Goal: Task Accomplishment & Management: Use online tool/utility

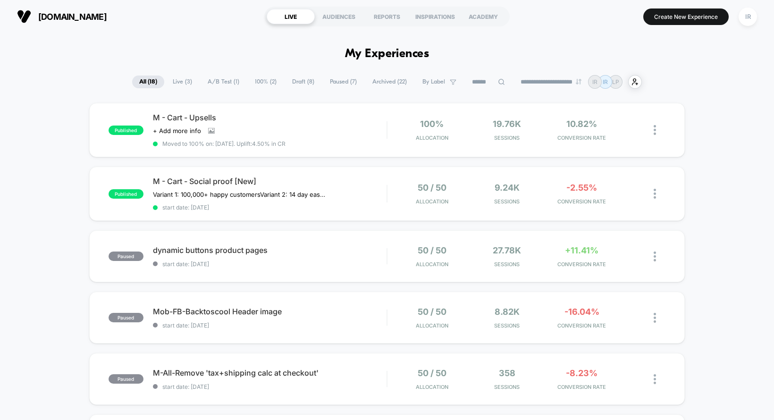
click at [218, 81] on span "A/B Test ( 1 )" at bounding box center [223, 81] width 46 height 13
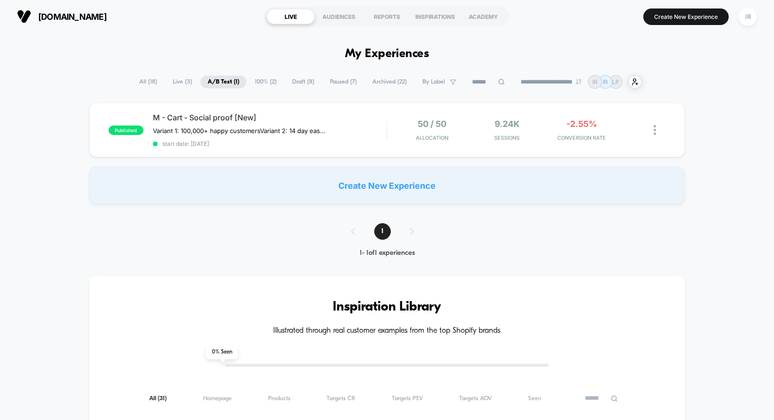
click at [297, 79] on span "Draft ( 8 )" at bounding box center [303, 81] width 36 height 13
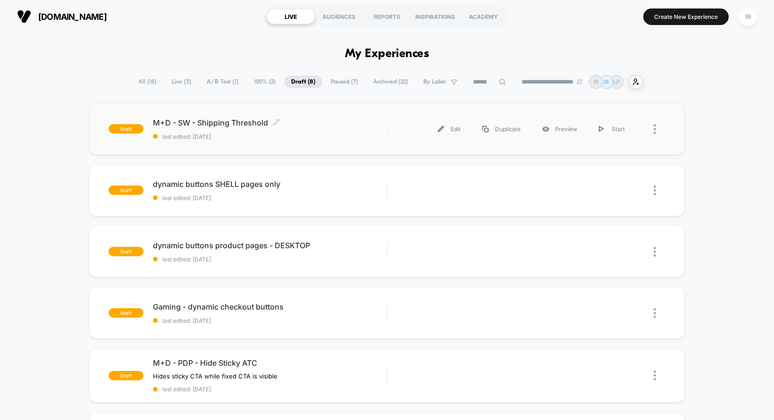
click at [330, 125] on span "M+D - SW - Shipping Threshold Click to edit experience details" at bounding box center [270, 122] width 234 height 9
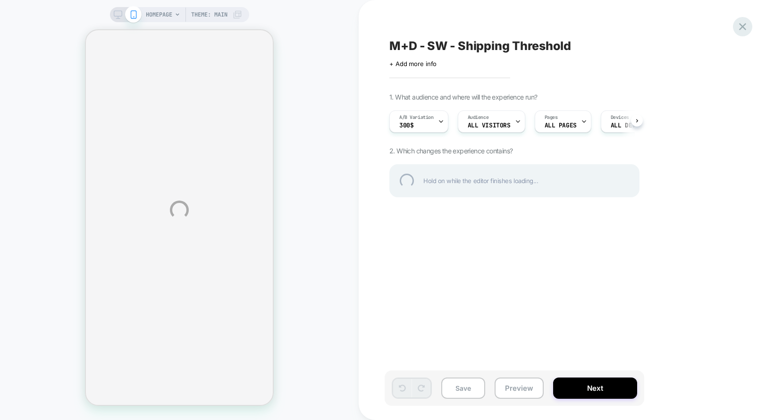
click at [741, 20] on div at bounding box center [742, 26] width 19 height 19
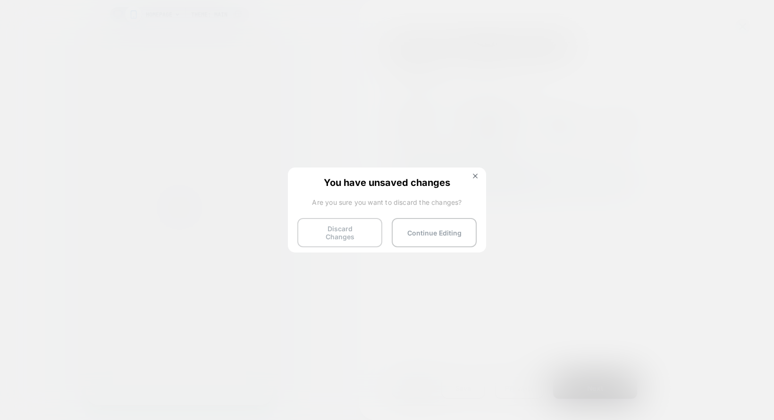
click at [367, 235] on button "Discard Changes" at bounding box center [339, 232] width 85 height 29
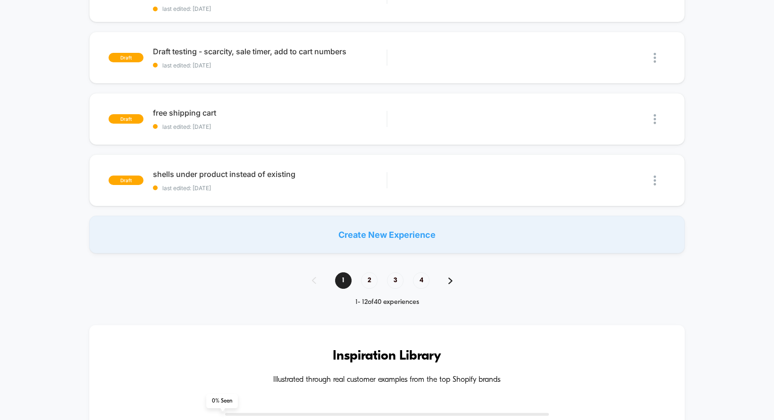
scroll to position [402, 0]
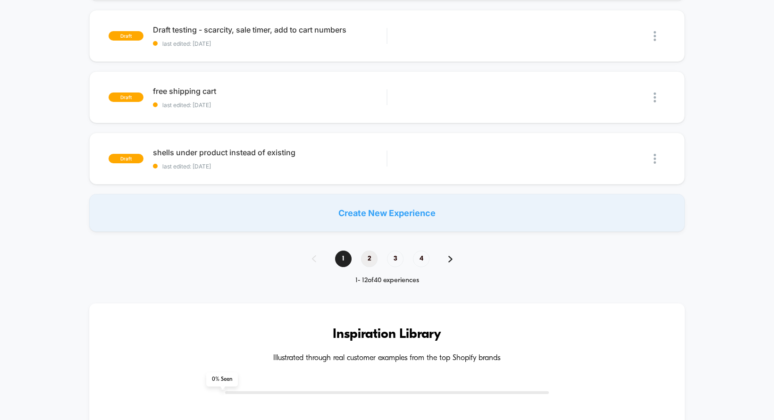
click at [372, 258] on span "2" at bounding box center [369, 258] width 17 height 17
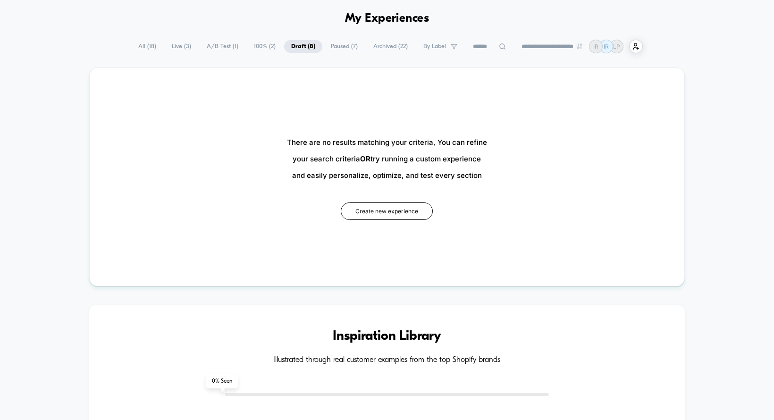
scroll to position [31, 0]
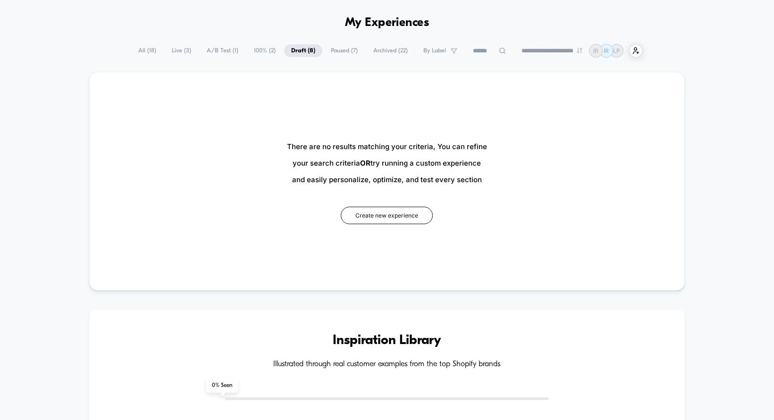
click at [299, 51] on span "Draft ( 8 )" at bounding box center [303, 50] width 38 height 13
click at [342, 47] on span "Paused ( 7 )" at bounding box center [344, 50] width 41 height 13
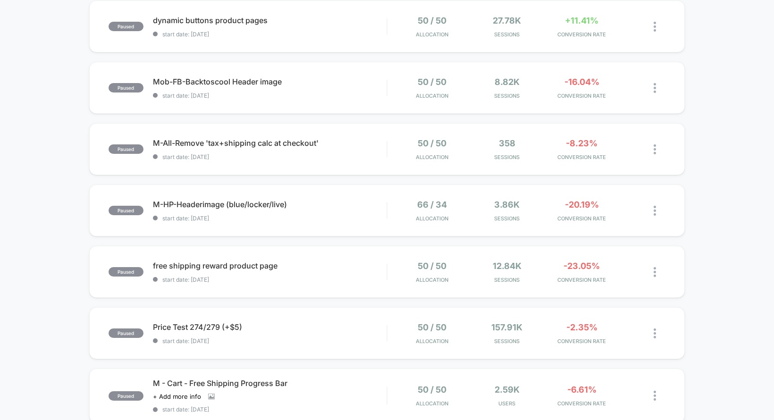
scroll to position [0, 0]
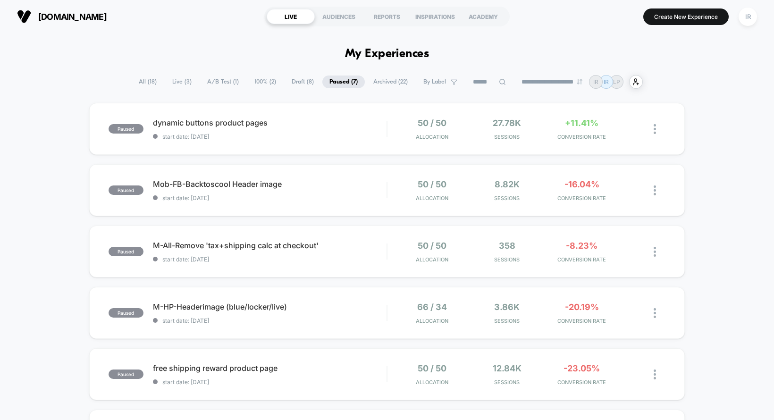
click at [257, 79] on span "100% ( 2 )" at bounding box center [265, 81] width 36 height 13
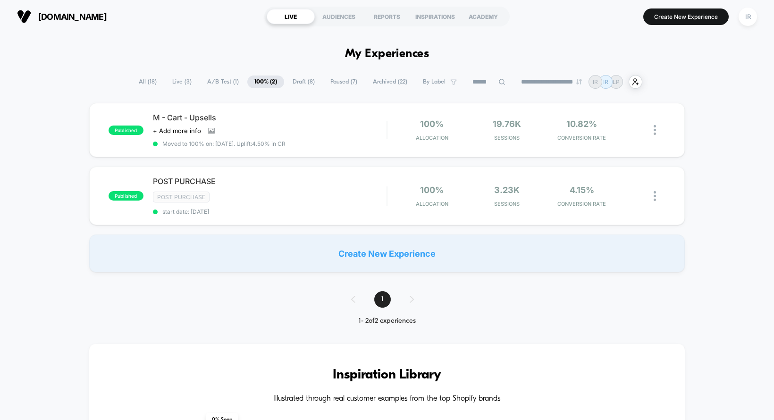
click at [217, 80] on span "A/B Test ( 1 )" at bounding box center [223, 81] width 46 height 13
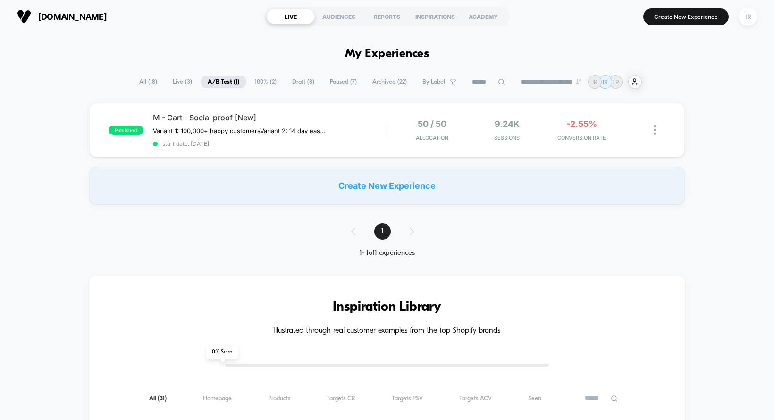
click at [181, 77] on span "Live ( 3 )" at bounding box center [182, 81] width 33 height 13
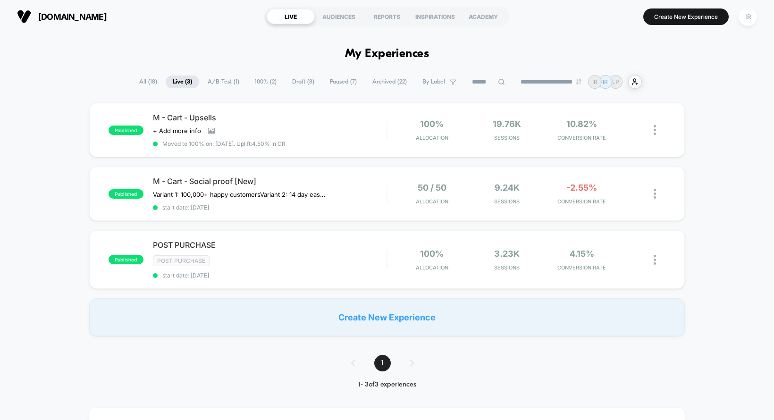
click at [216, 86] on span "A/B Test ( 1 )" at bounding box center [223, 81] width 46 height 13
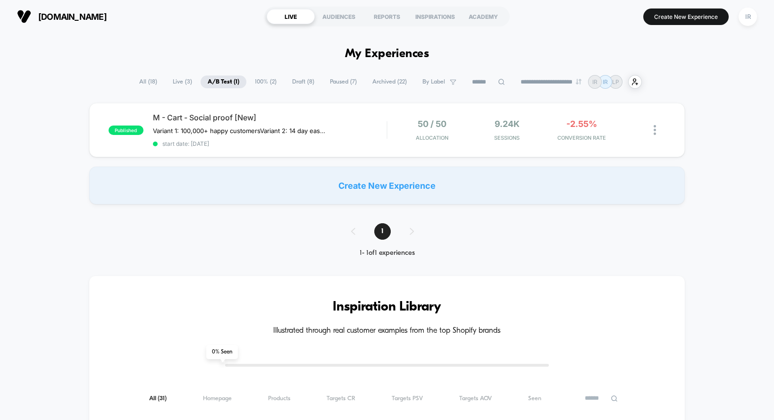
click at [335, 84] on span "Paused ( 7 )" at bounding box center [343, 81] width 41 height 13
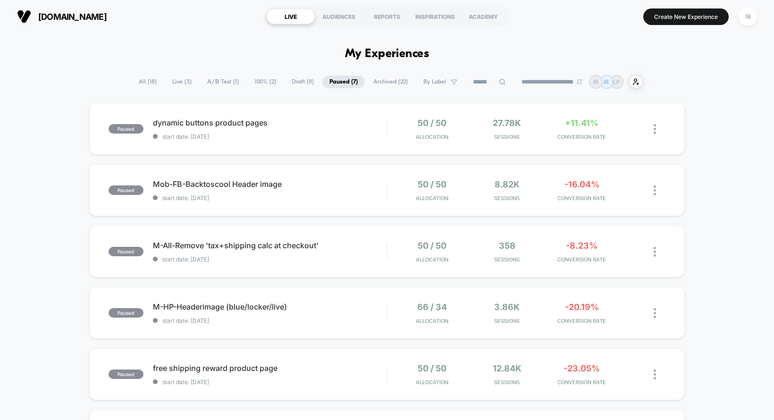
click at [297, 86] on span "Draft ( 8 )" at bounding box center [302, 81] width 36 height 13
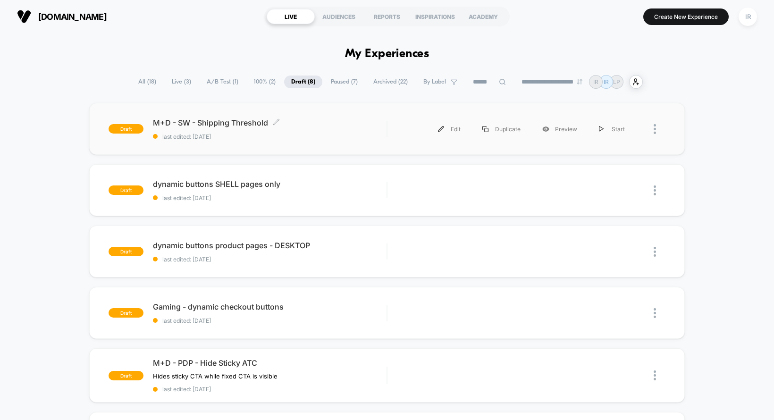
click at [332, 127] on span "M+D - SW - Shipping Threshold Click to edit experience details" at bounding box center [270, 122] width 234 height 9
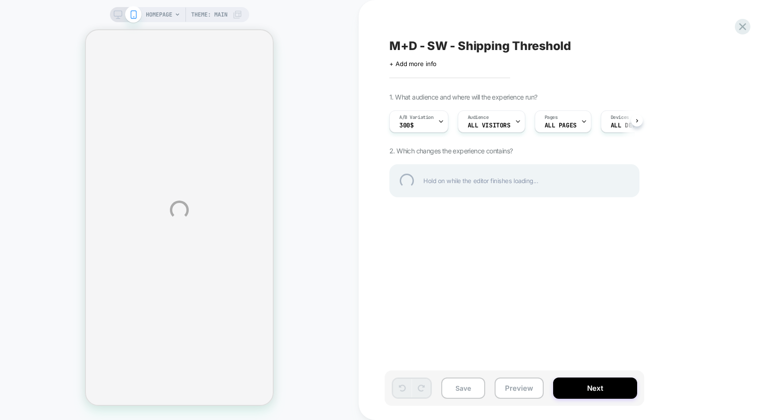
click at [434, 117] on div "HOMEPAGE Theme: MAIN M+D - SW - Shipping Threshold Click to edit experience det…" at bounding box center [387, 210] width 774 height 420
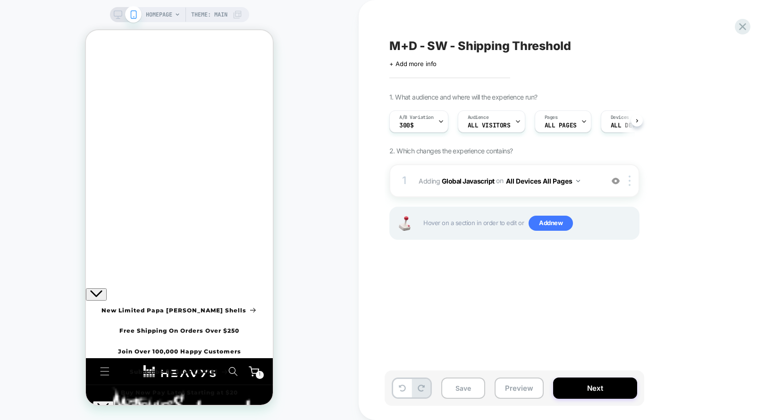
scroll to position [0, 0]
click at [434, 117] on div "A/B Variation 300$" at bounding box center [415, 121] width 53 height 21
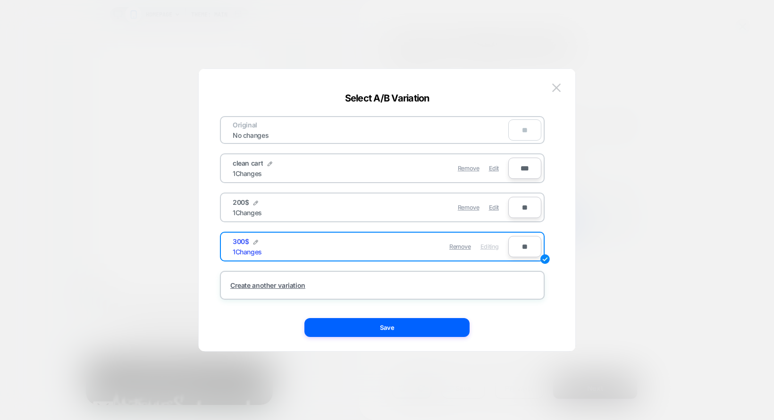
drag, startPoint x: 523, startPoint y: 206, endPoint x: 514, endPoint y: 206, distance: 9.0
click at [514, 206] on input "**" at bounding box center [524, 207] width 33 height 21
click at [520, 205] on input "**" at bounding box center [524, 207] width 33 height 21
type input "***"
click at [412, 168] on div "Remove Edit" at bounding box center [436, 168] width 133 height 18
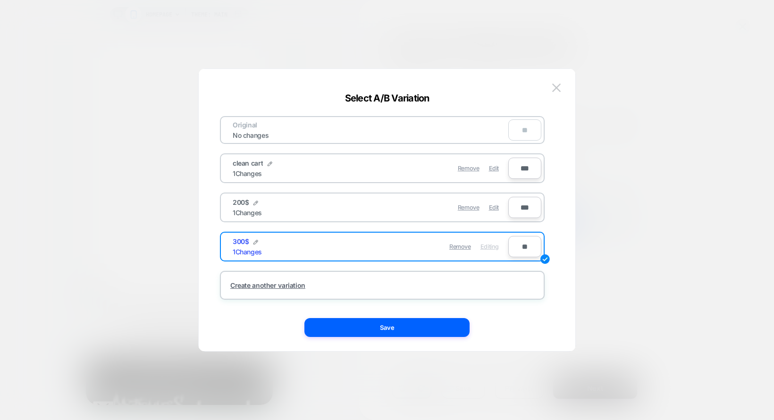
click at [0, 0] on div at bounding box center [0, 0] width 0 height 0
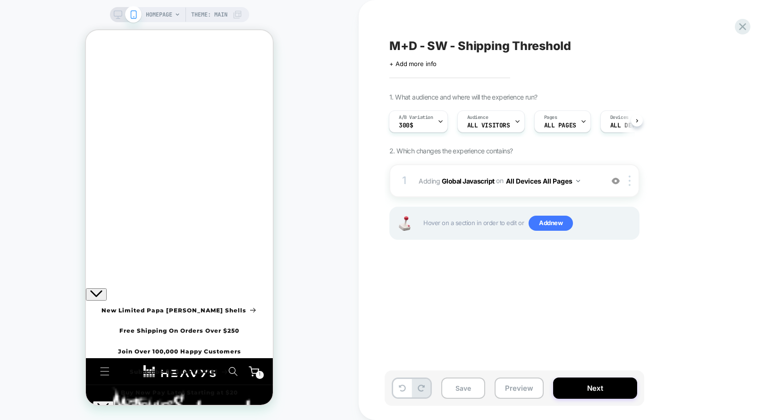
click at [434, 121] on div "A/B Variation 300$" at bounding box center [415, 121] width 53 height 21
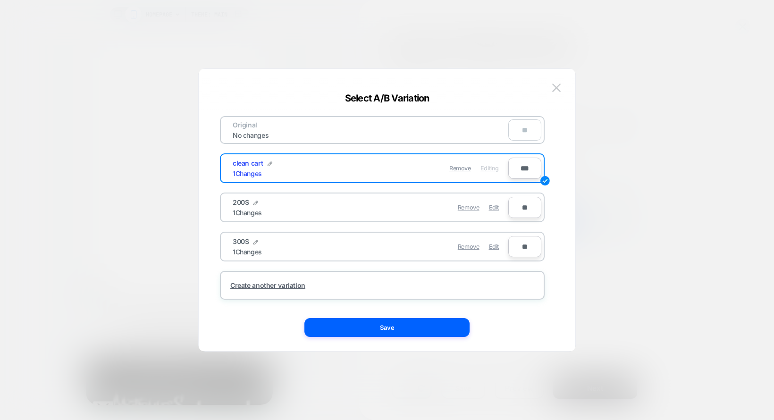
click at [0, 0] on div "Remove Edit" at bounding box center [0, 0] width 0 height 0
click at [495, 210] on div "Edit" at bounding box center [494, 207] width 10 height 18
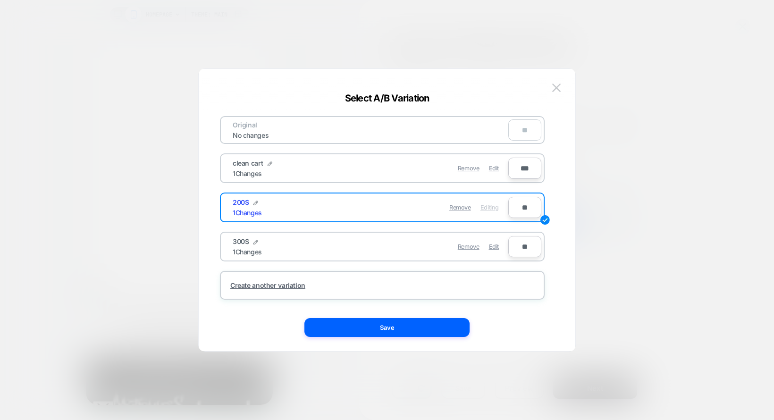
type input "***"
click at [654, 204] on div at bounding box center [387, 210] width 774 height 420
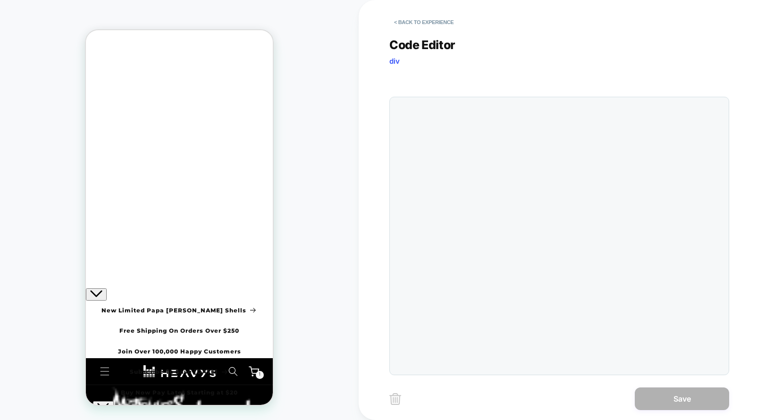
scroll to position [127, 0]
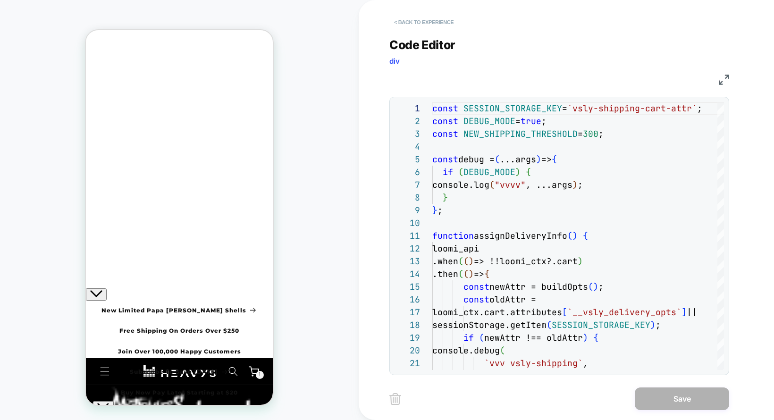
click at [0, 0] on button "< Back to experience" at bounding box center [0, 0] width 0 height 0
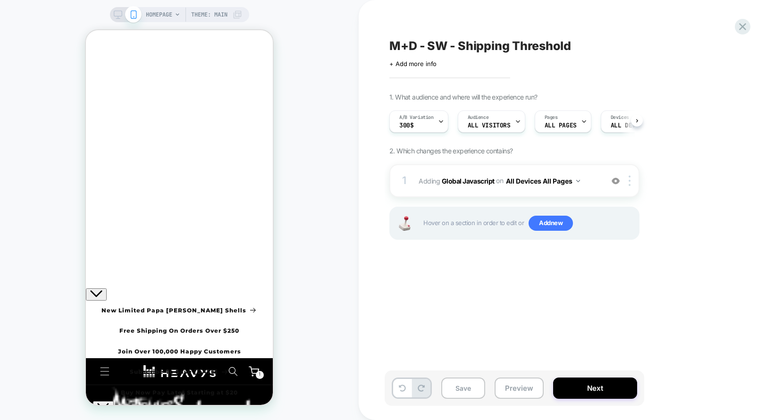
scroll to position [0, 0]
click at [403, 118] on span "A/B Variation" at bounding box center [416, 117] width 34 height 7
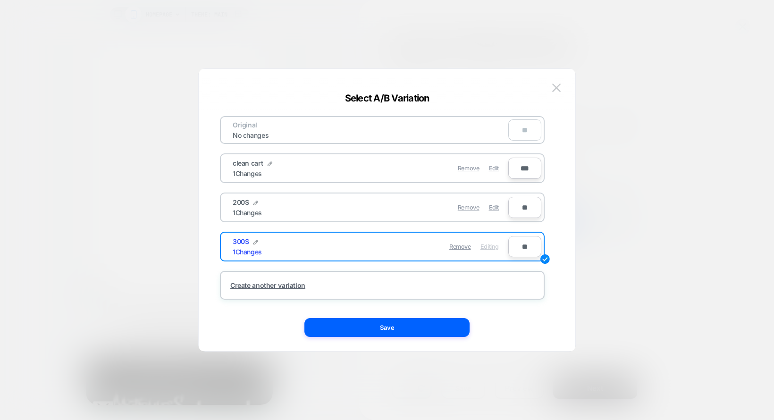
type input "***"
click at [397, 335] on button "Save" at bounding box center [386, 327] width 165 height 19
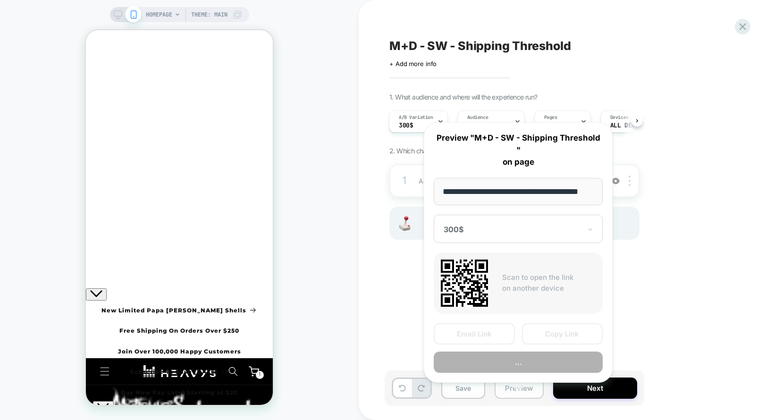
scroll to position [0, 20]
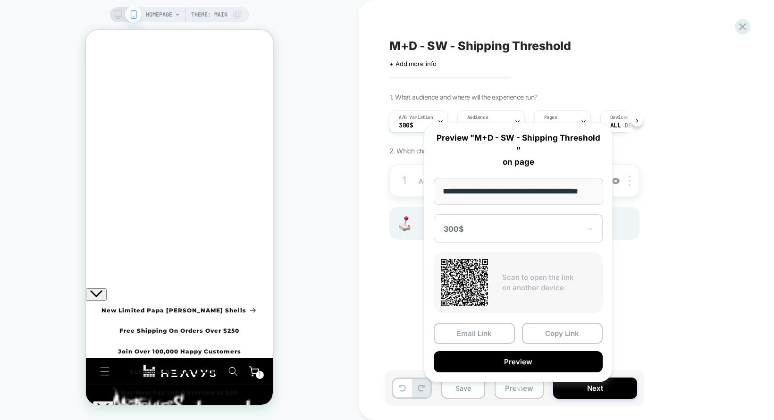
click at [469, 178] on input "**********" at bounding box center [518, 191] width 169 height 27
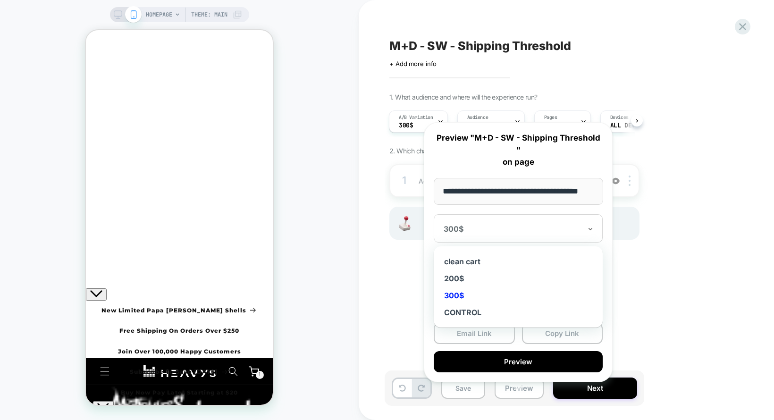
scroll to position [0, 0]
click at [460, 224] on div at bounding box center [512, 228] width 138 height 9
click at [459, 253] on div "clean cart" at bounding box center [517, 261] width 159 height 17
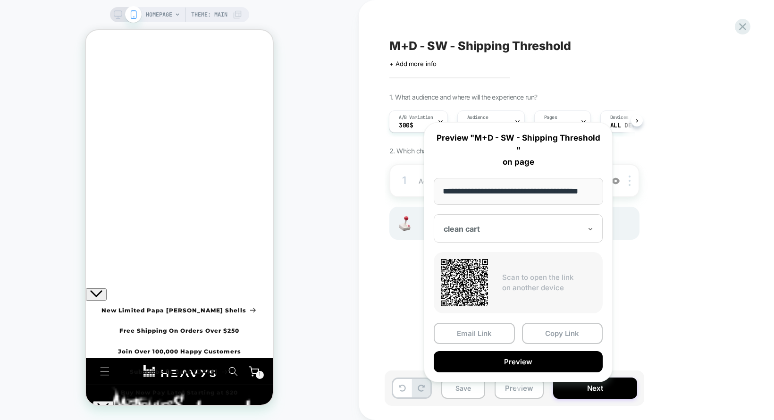
click at [481, 224] on div at bounding box center [512, 228] width 138 height 9
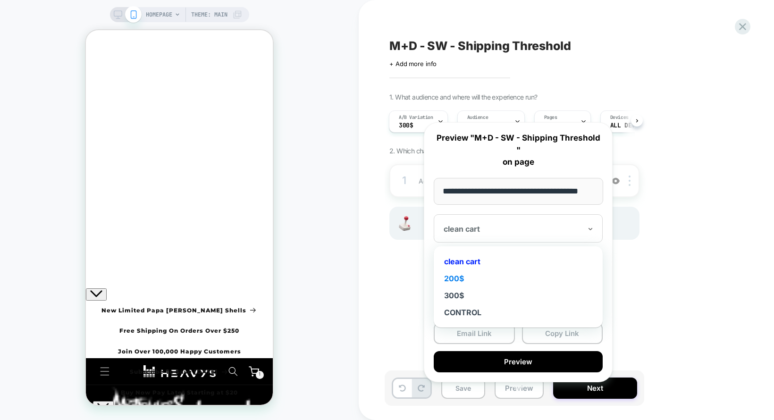
click at [471, 270] on div "200$" at bounding box center [517, 278] width 159 height 17
click at [503, 224] on div at bounding box center [512, 228] width 138 height 9
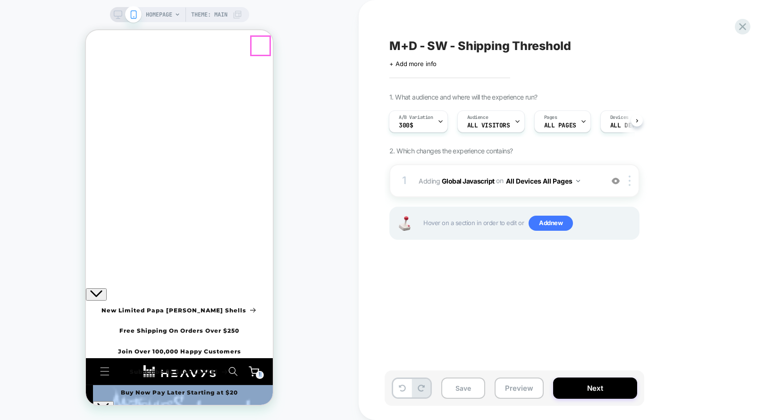
drag, startPoint x: 253, startPoint y: 44, endPoint x: 349, endPoint y: 65, distance: 98.0
click at [90, 67] on icon "Close" at bounding box center [90, 67] width 0 height 0
click at [86, 30] on div at bounding box center [86, 30] width 0 height 0
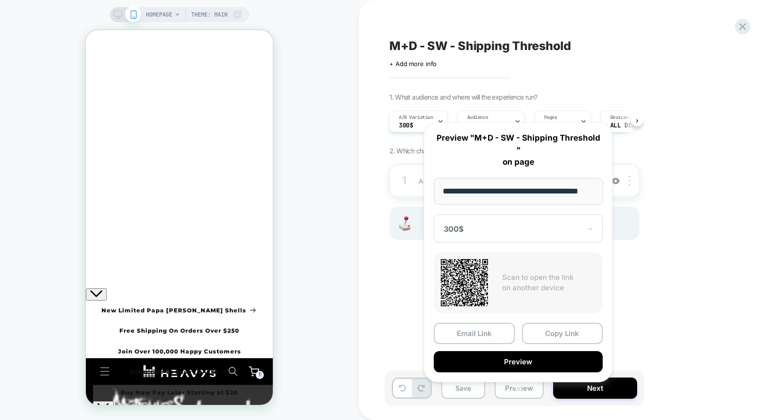
click at [516, 224] on div at bounding box center [512, 228] width 138 height 9
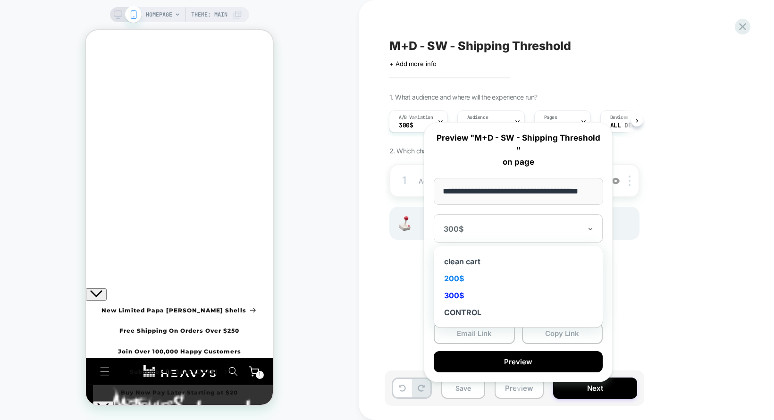
click at [517, 222] on div "200$" at bounding box center [518, 228] width 169 height 28
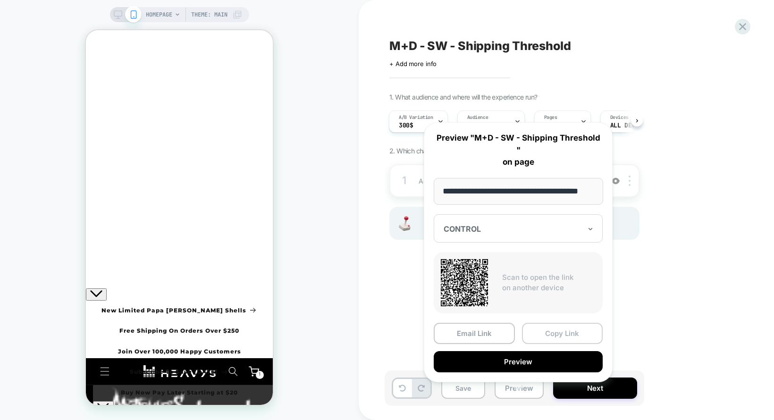
click at [0, 0] on button "Copy Link" at bounding box center [0, 0] width 0 height 0
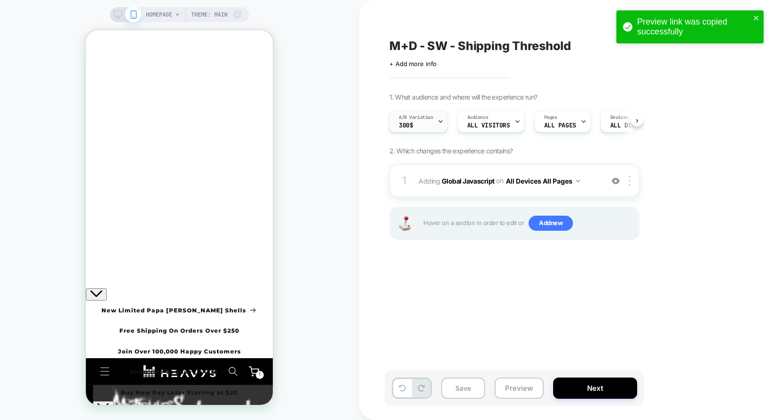
click at [420, 124] on div "A/B Variation 300$" at bounding box center [415, 121] width 53 height 21
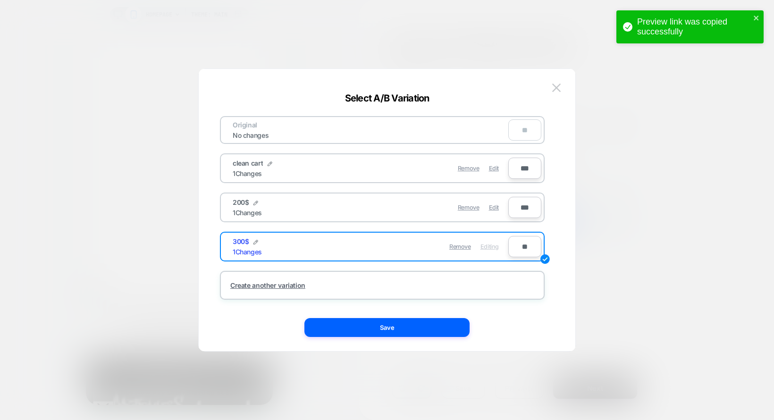
click at [533, 134] on div "**" at bounding box center [524, 129] width 33 height 21
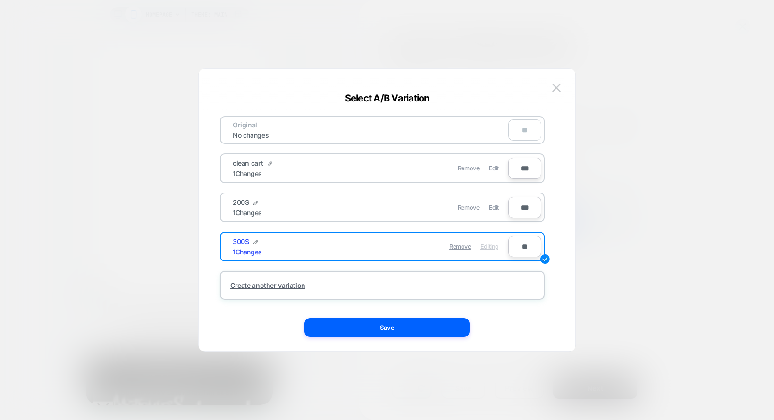
drag, startPoint x: 498, startPoint y: 166, endPoint x: 422, endPoint y: 165, distance: 76.0
click at [0, 0] on div "Remove Edit" at bounding box center [0, 0] width 0 height 0
click at [516, 135] on div "**" at bounding box center [524, 129] width 33 height 21
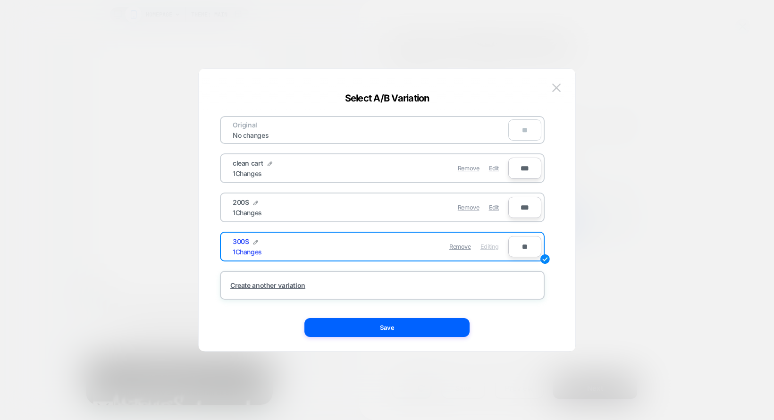
click at [0, 0] on input "***" at bounding box center [0, 0] width 0 height 0
type input "**"
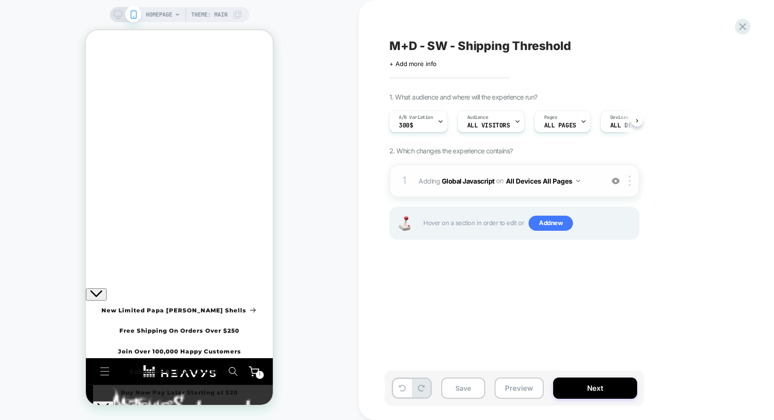
click at [530, 175] on button "All Devices All Pages" at bounding box center [543, 181] width 74 height 14
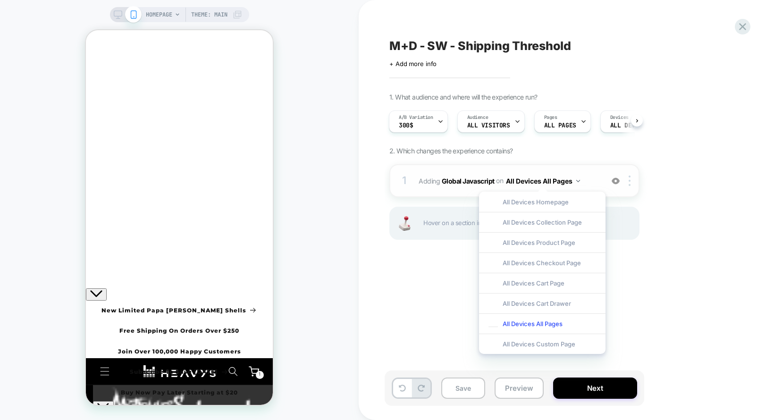
click at [530, 175] on button "All Devices All Pages" at bounding box center [543, 181] width 74 height 14
click at [428, 127] on div "A/B Variation 300$" at bounding box center [415, 121] width 53 height 21
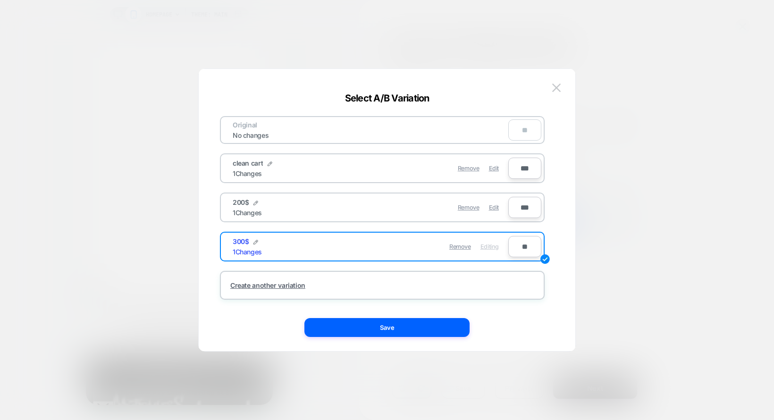
click at [424, 123] on div "Original No changes **" at bounding box center [382, 130] width 325 height 28
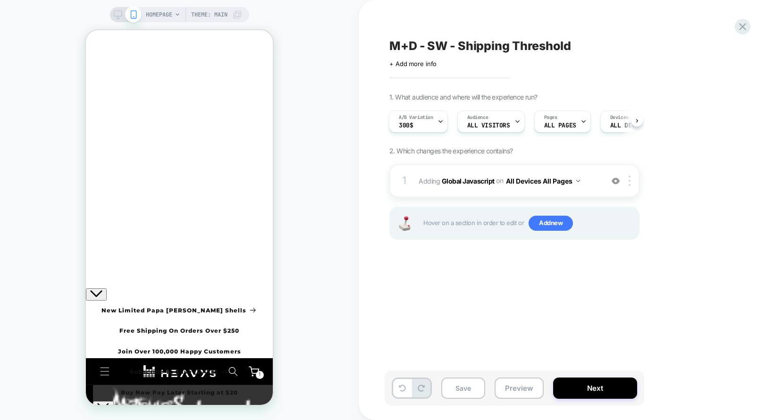
click at [432, 134] on div "A/B Variation 300$ Audience All Visitors Pages ALL PAGES Devices ALL DEVICES Tr…" at bounding box center [509, 122] width 250 height 32
click at [427, 123] on div "A/B Variation 300$" at bounding box center [415, 121] width 53 height 21
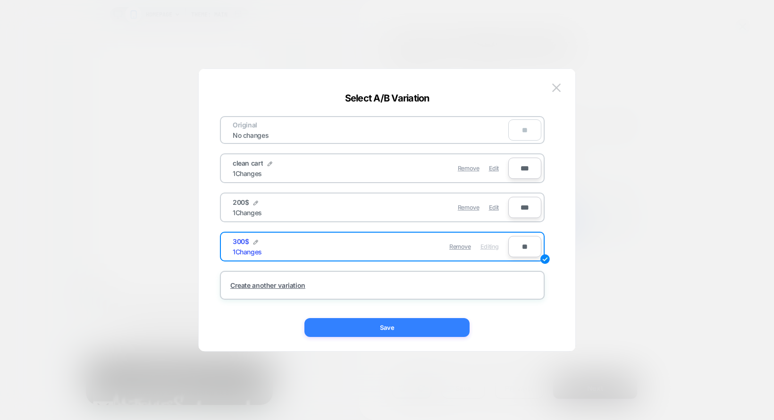
click at [436, 333] on button "Save" at bounding box center [386, 327] width 165 height 19
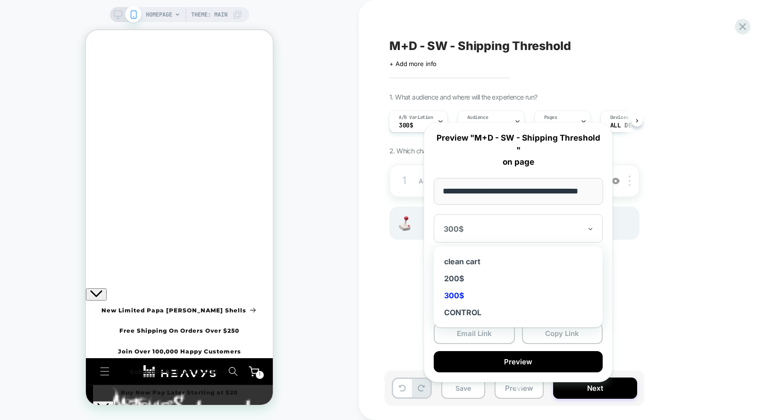
click at [518, 214] on div "300$" at bounding box center [518, 228] width 169 height 28
click at [0, 0] on div "CONTROL" at bounding box center [0, 0] width 0 height 0
click at [507, 224] on div at bounding box center [512, 228] width 138 height 9
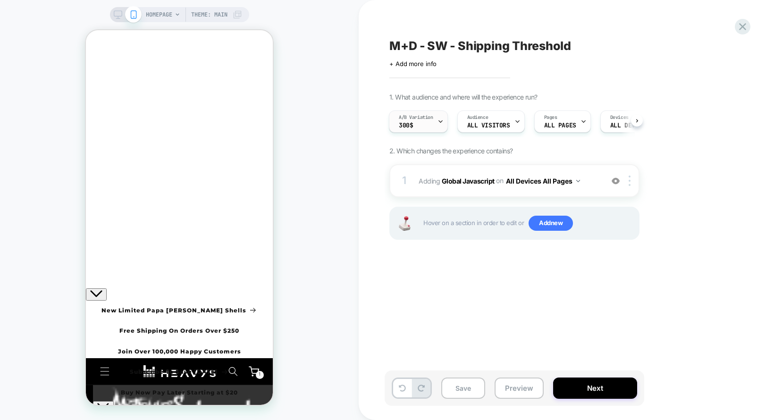
click at [424, 122] on div "A/B Variation 300$" at bounding box center [415, 121] width 53 height 21
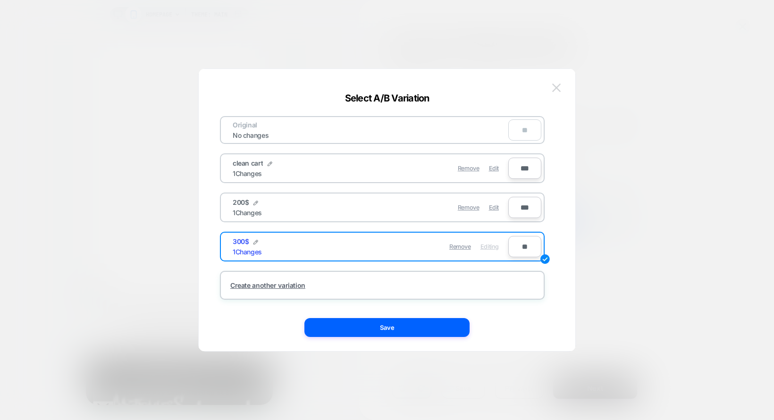
click at [0, 0] on button at bounding box center [0, 0] width 0 height 0
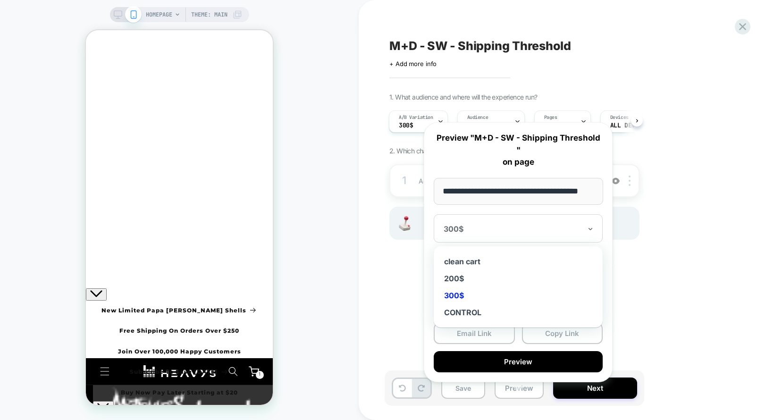
click at [476, 224] on div at bounding box center [512, 228] width 138 height 9
click at [0, 0] on div "200$" at bounding box center [0, 0] width 0 height 0
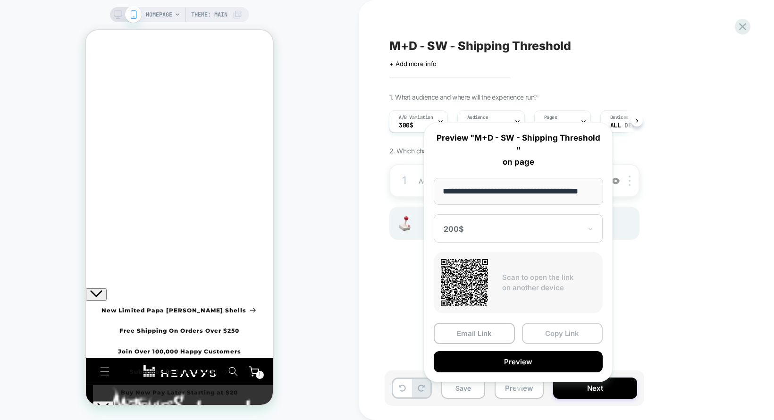
click at [565, 328] on button "Copy Link" at bounding box center [562, 333] width 81 height 21
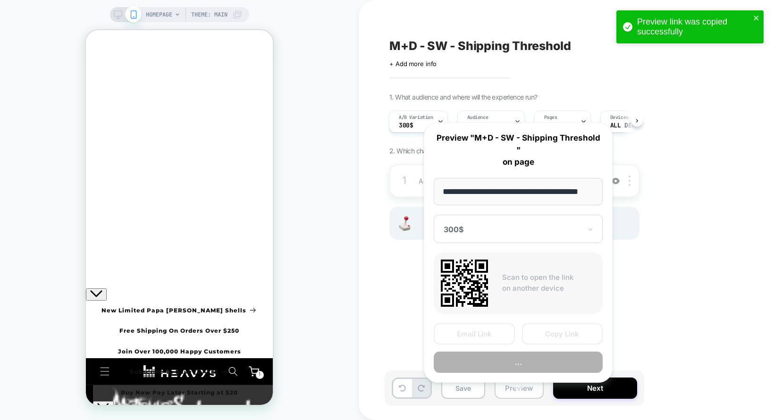
scroll to position [0, 20]
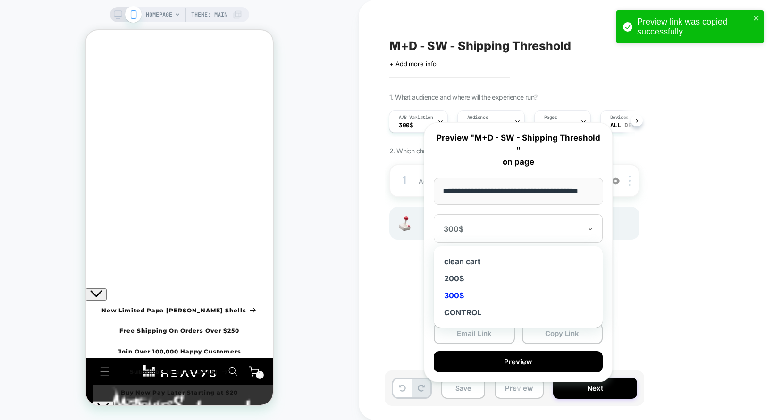
click at [0, 0] on div at bounding box center [0, 0] width 0 height 0
click at [0, 0] on div "200$" at bounding box center [0, 0] width 0 height 0
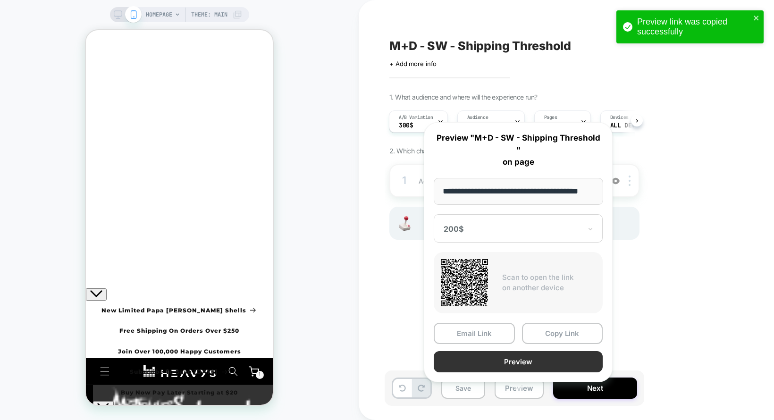
click at [0, 0] on button "Preview" at bounding box center [0, 0] width 0 height 0
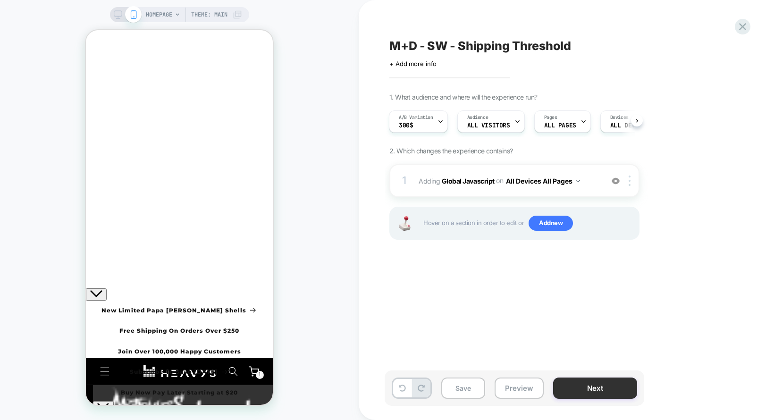
click at [562, 383] on button "Next" at bounding box center [595, 387] width 84 height 21
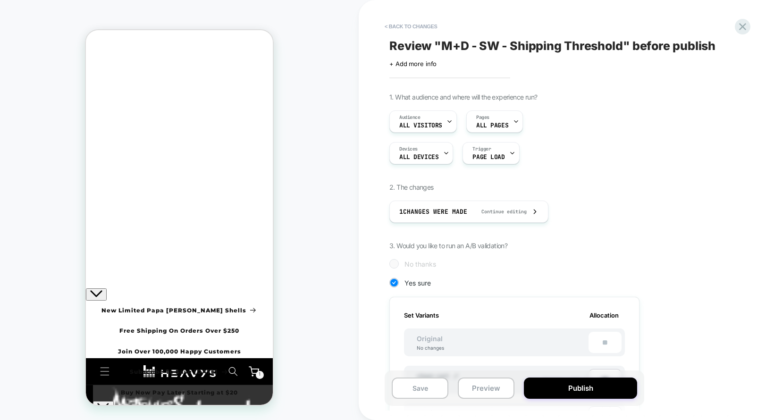
drag, startPoint x: 600, startPoint y: 385, endPoint x: 610, endPoint y: 203, distance: 182.8
click at [614, 200] on div "< Back to changes Review " M+D - SW - Shipping Threshold " before publish Click…" at bounding box center [566, 210] width 354 height 420
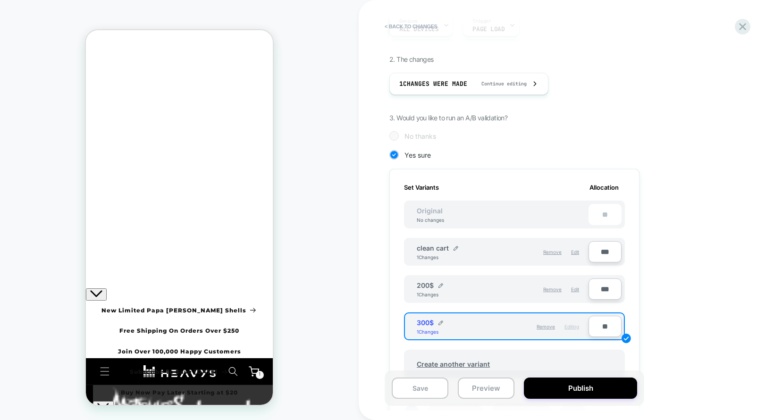
scroll to position [150, 0]
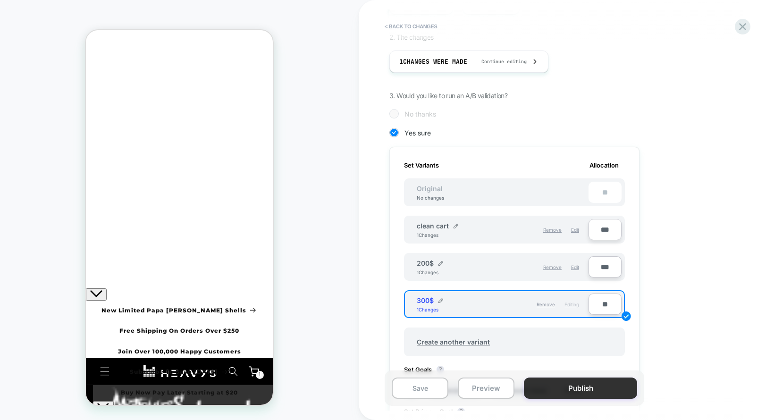
click at [587, 396] on button "Publish" at bounding box center [580, 387] width 113 height 21
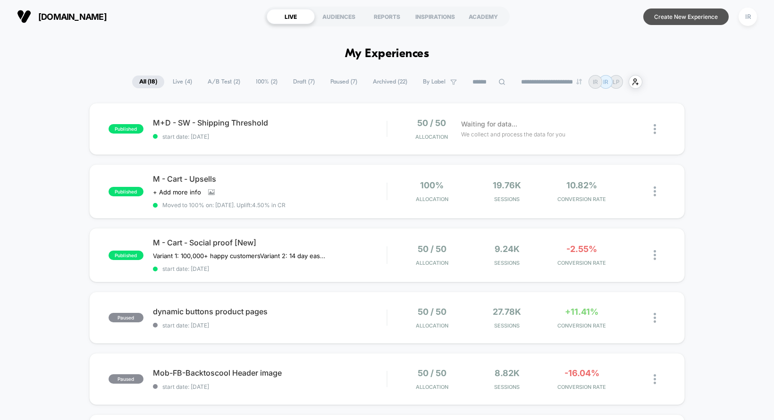
click at [659, 20] on button "Create New Experience" at bounding box center [685, 16] width 85 height 17
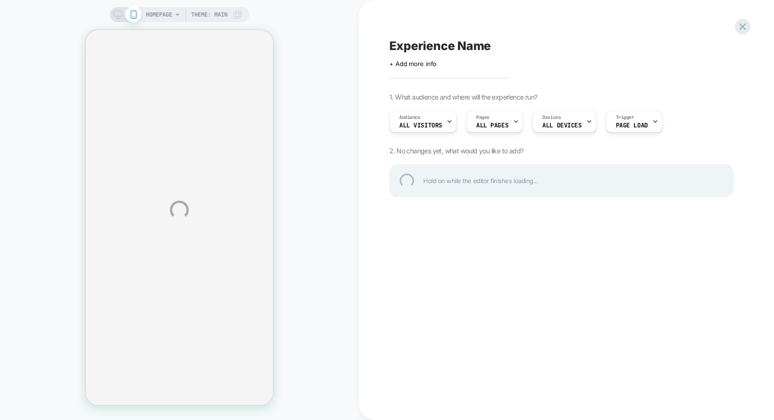
click at [425, 41] on div "Experience Name" at bounding box center [561, 46] width 344 height 14
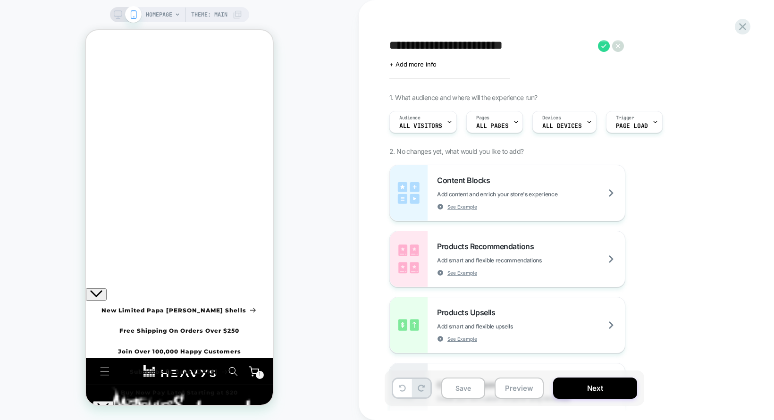
click at [536, 46] on textarea "**********" at bounding box center [491, 46] width 204 height 15
click at [426, 49] on textarea "**********" at bounding box center [531, 46] width 285 height 15
type textarea "**********"
click at [680, 48] on icon at bounding box center [685, 46] width 12 height 12
click at [435, 123] on span "All Visitors" at bounding box center [420, 125] width 43 height 7
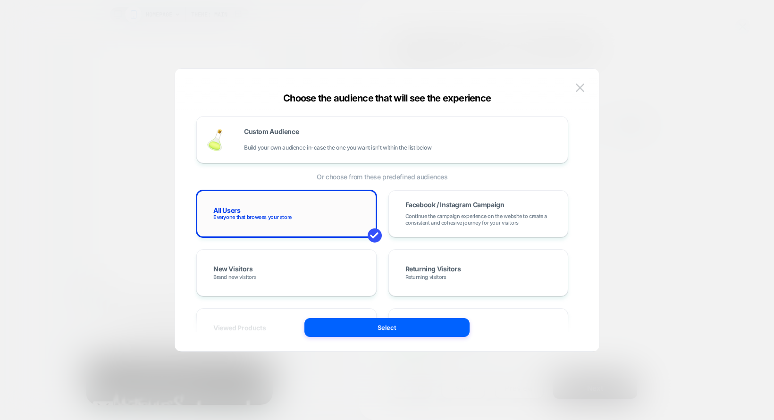
click at [296, 212] on div "All Users Everyone that browses your store" at bounding box center [286, 213] width 160 height 27
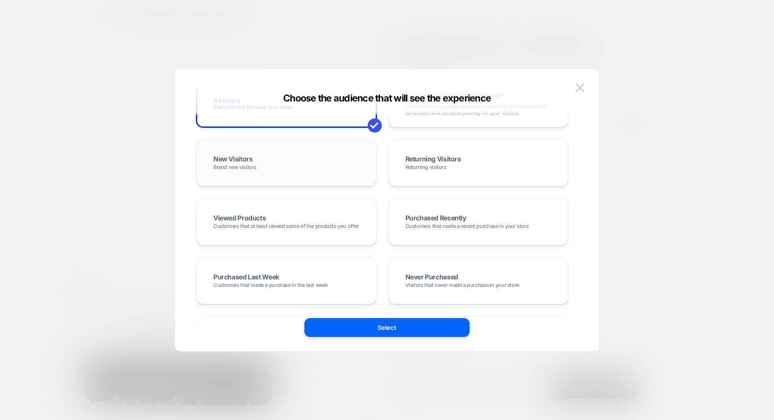
scroll to position [133, 0]
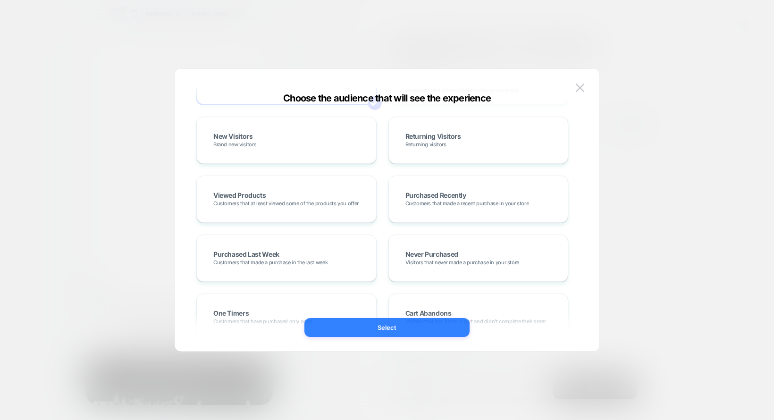
click at [346, 320] on button "Select" at bounding box center [386, 327] width 165 height 19
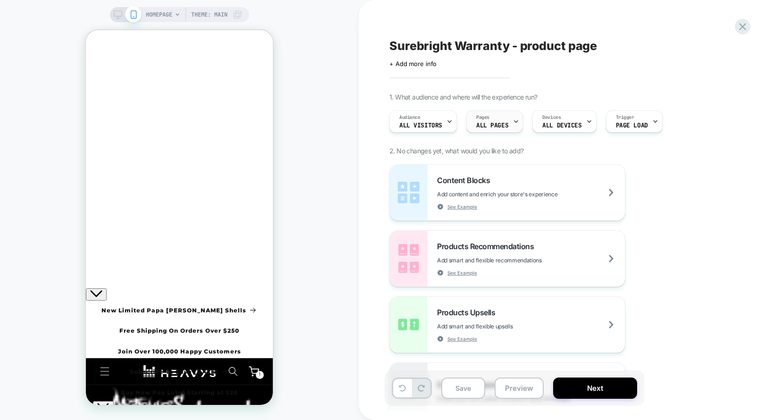
click at [0, 0] on span "ALL PAGES" at bounding box center [0, 0] width 0 height 0
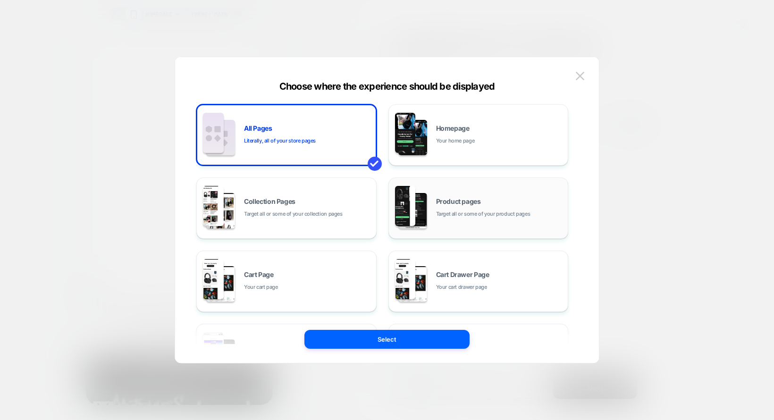
click at [443, 205] on div "Product pages Target all or some of your product pages" at bounding box center [499, 208] width 127 height 20
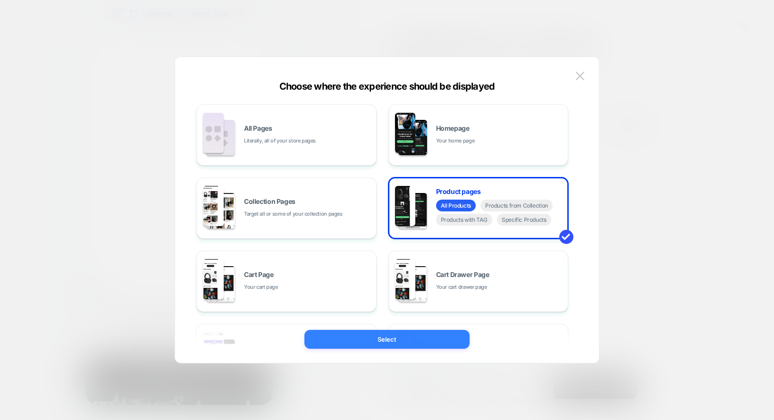
click at [418, 349] on button "Select" at bounding box center [386, 339] width 165 height 19
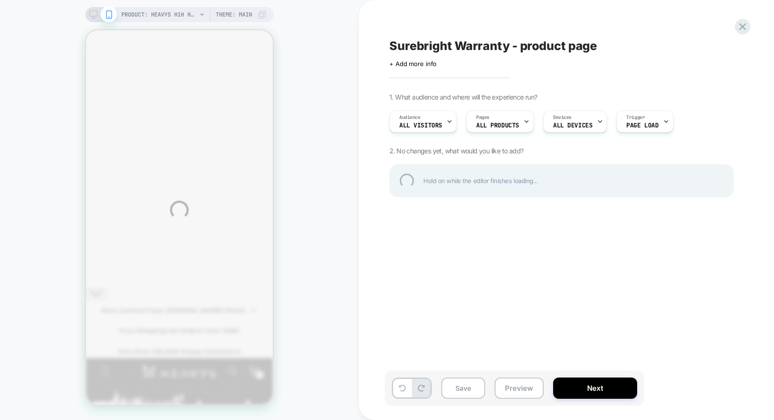
click at [568, 116] on div "PRODUCT: Heavys H1H Headphones [bundle case] PRODUCT: Heavys H1H Headphones [bu…" at bounding box center [387, 210] width 774 height 420
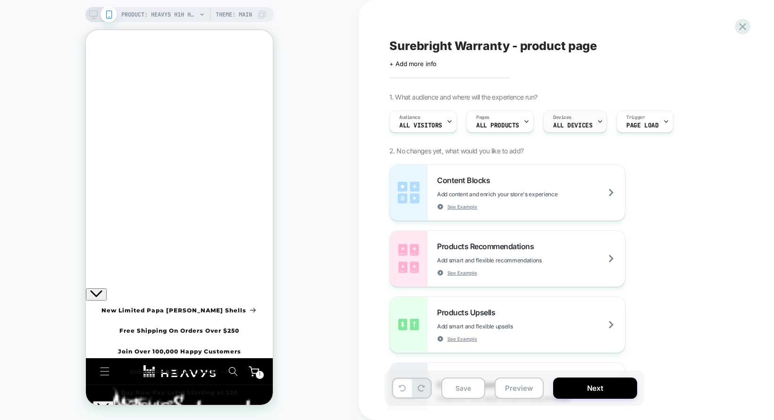
click at [0, 0] on div "Devices ALL DEVICES" at bounding box center [0, 0] width 0 height 0
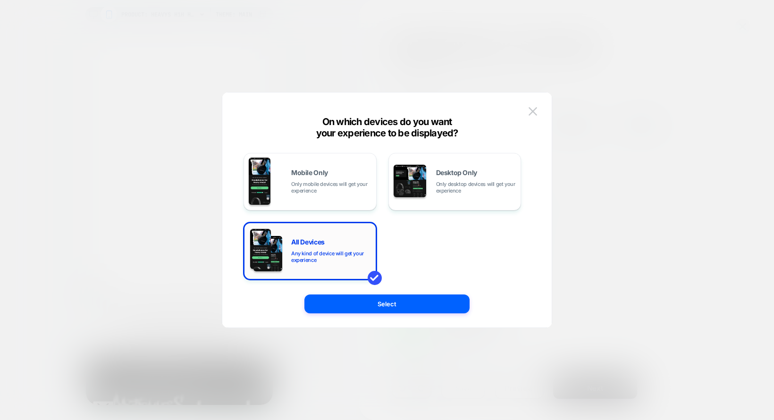
click at [355, 252] on span "Any kind of device will get your experience" at bounding box center [331, 256] width 80 height 13
click at [359, 309] on button "Select" at bounding box center [386, 303] width 165 height 19
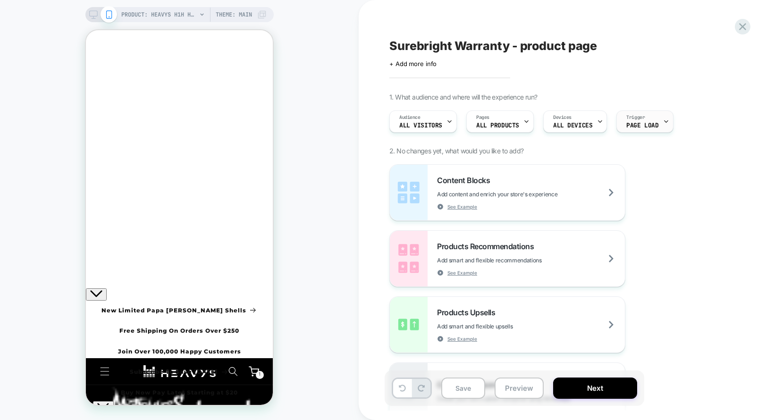
click at [643, 126] on span "Page Load" at bounding box center [642, 125] width 32 height 7
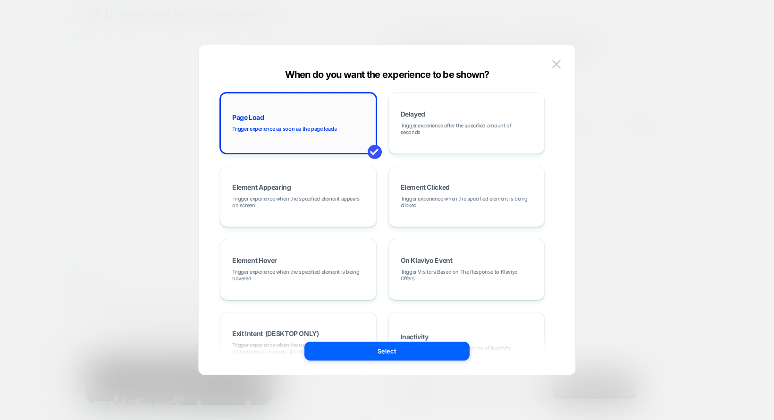
click at [307, 112] on div "Page Load Trigger experience as soon as the page loads" at bounding box center [298, 123] width 146 height 51
click at [0, 0] on button "Select" at bounding box center [0, 0] width 0 height 0
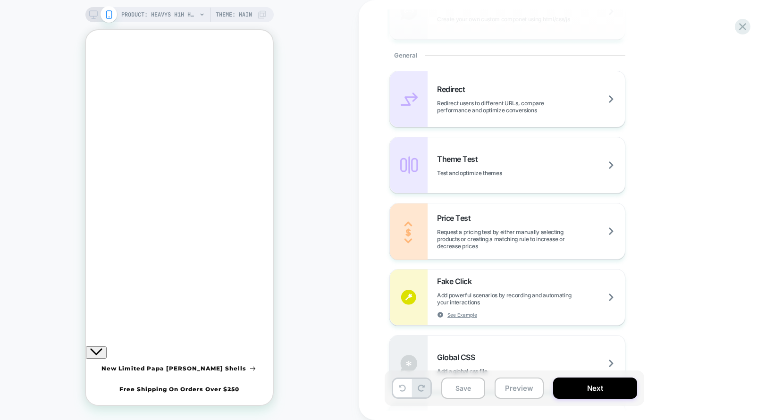
scroll to position [543, 0]
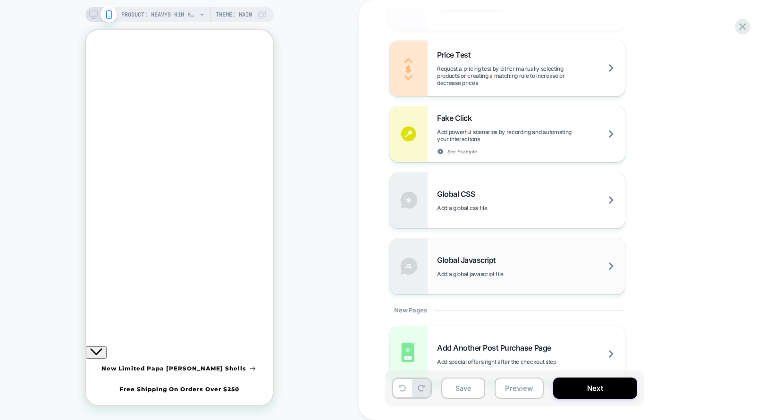
click at [510, 271] on span "Add a global javascript file" at bounding box center [494, 273] width 114 height 7
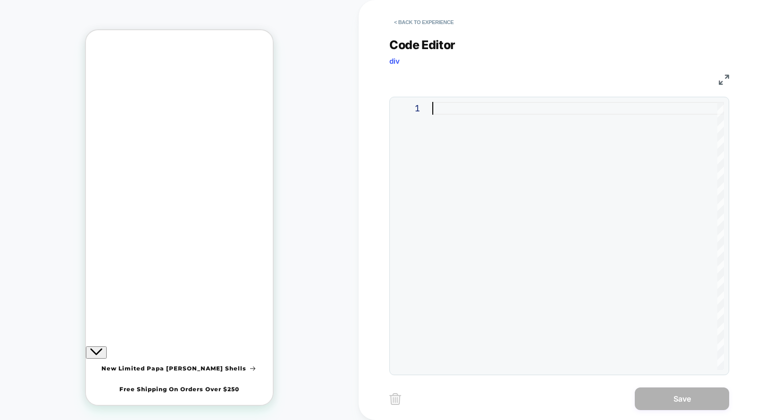
click at [509, 103] on div at bounding box center [578, 236] width 292 height 268
type textarea "**********"
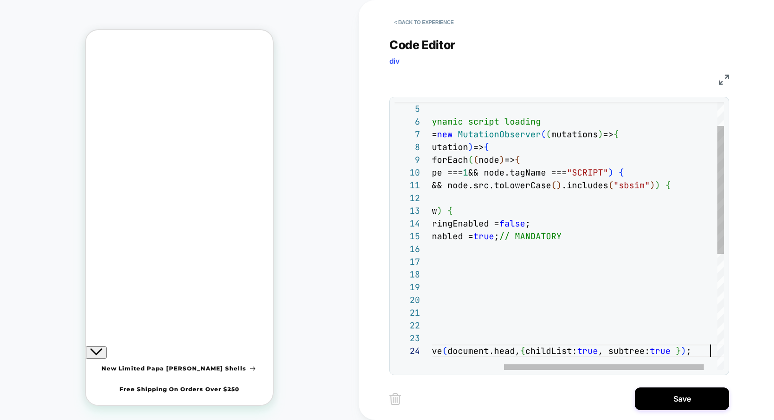
scroll to position [38, 381]
click at [647, 379] on div "< Back to experience Code Editor div JS 4 5 6 7 8 9 10 11 12 13 14 15 16 17 18 …" at bounding box center [566, 210] width 354 height 420
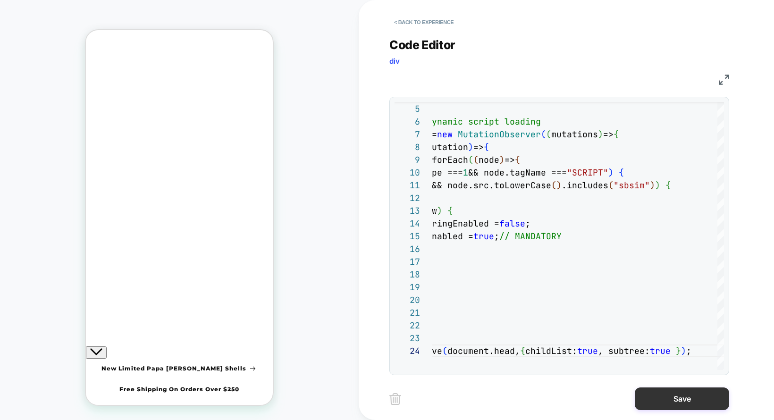
click at [0, 0] on button "Save" at bounding box center [0, 0] width 0 height 0
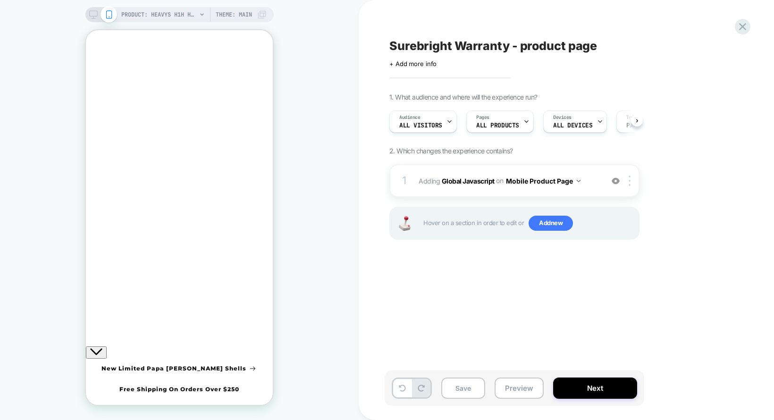
scroll to position [0, 0]
click at [0, 0] on button "Mobile Product Page" at bounding box center [0, 0] width 0 height 0
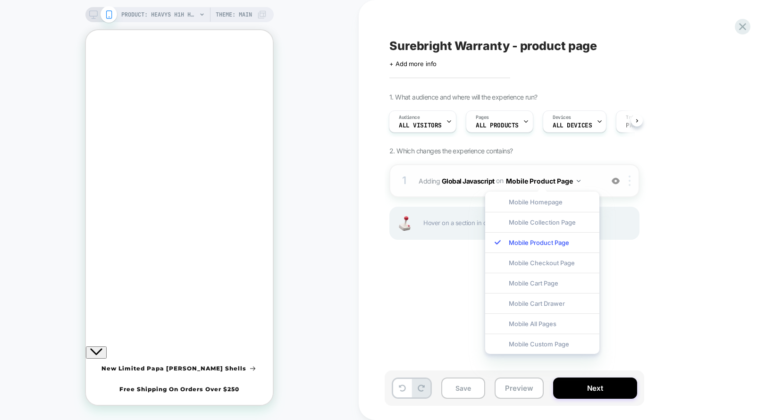
click at [0, 0] on div at bounding box center [0, 0] width 0 height 0
click at [0, 0] on div "1. What audience and where will the experience run? Audience All Visitors Pages…" at bounding box center [0, 0] width 0 height 0
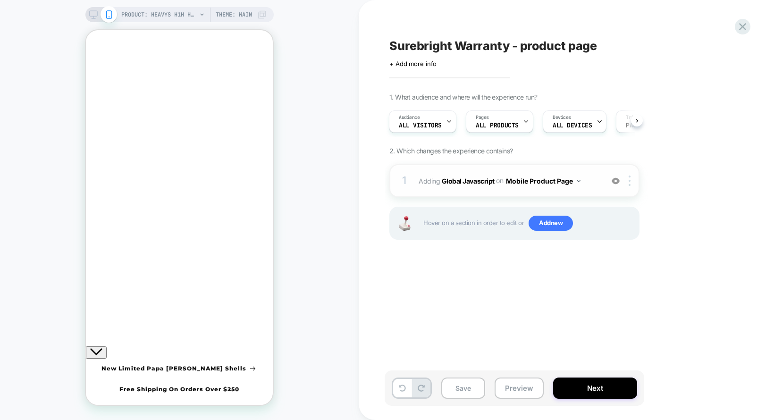
click at [0, 0] on div "1 Adding Global Javascript on Mobile Product Page Add Before Add After Copy to …" at bounding box center [0, 0] width 0 height 0
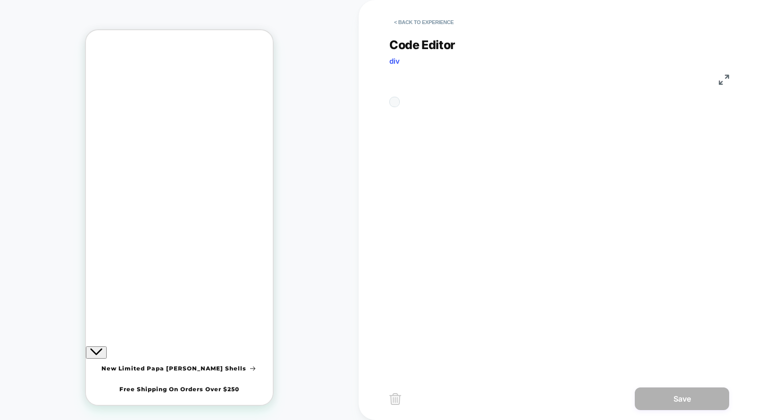
scroll to position [127, 0]
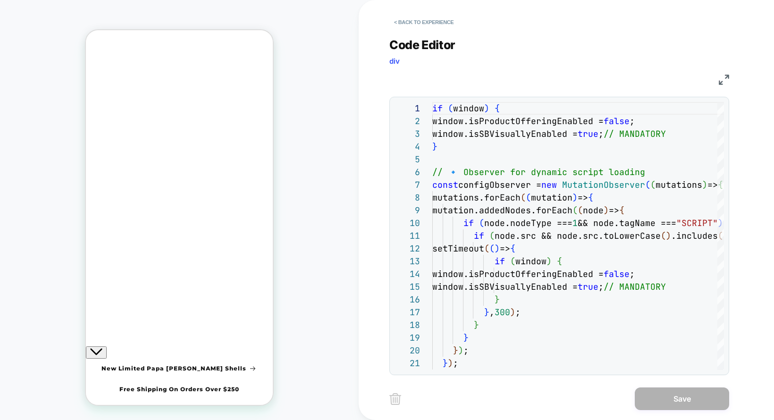
click at [725, 82] on img at bounding box center [723, 80] width 10 height 10
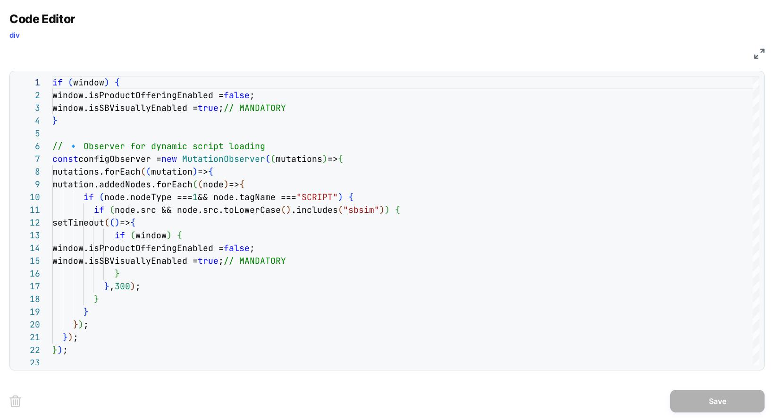
click at [762, 51] on img at bounding box center [759, 54] width 10 height 10
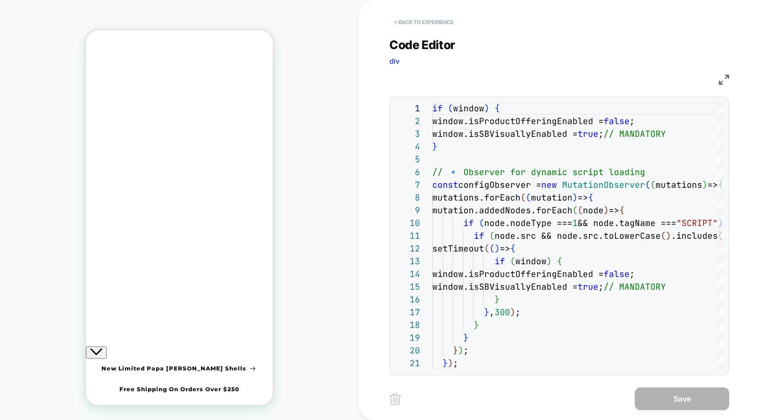
click at [0, 0] on button "< Back to experience" at bounding box center [0, 0] width 0 height 0
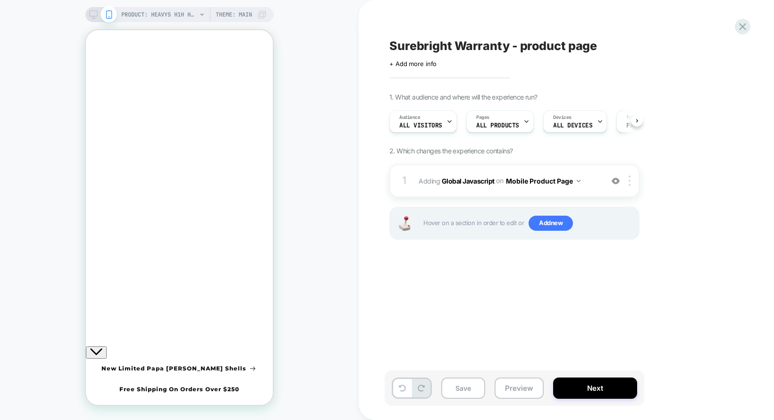
scroll to position [0, 0]
click at [630, 179] on img at bounding box center [629, 180] width 2 height 10
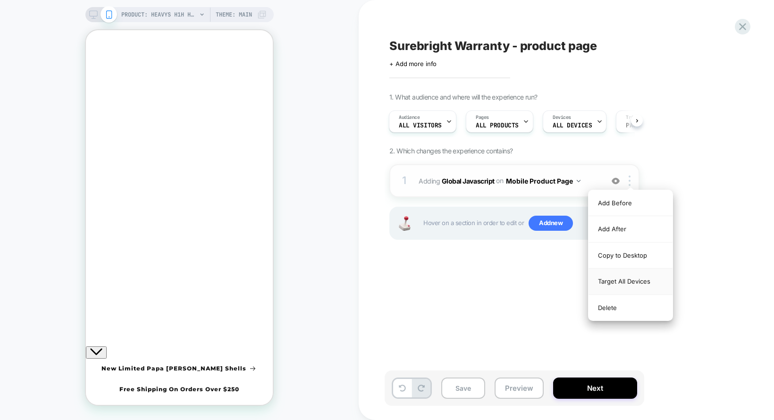
click at [612, 280] on div "Target All Devices" at bounding box center [630, 281] width 84 height 26
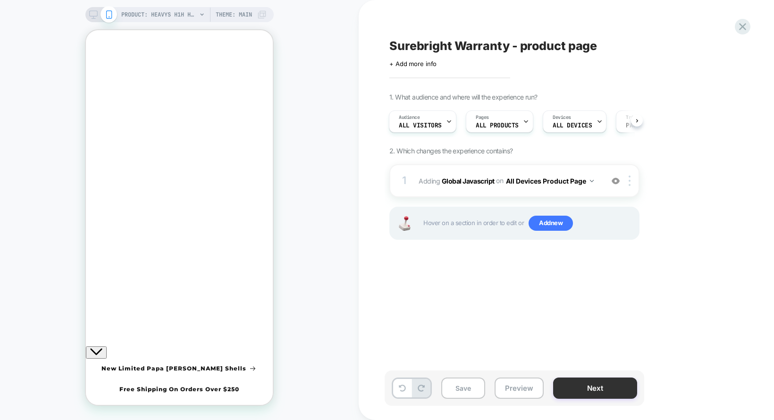
click at [598, 392] on button "Next" at bounding box center [595, 387] width 84 height 21
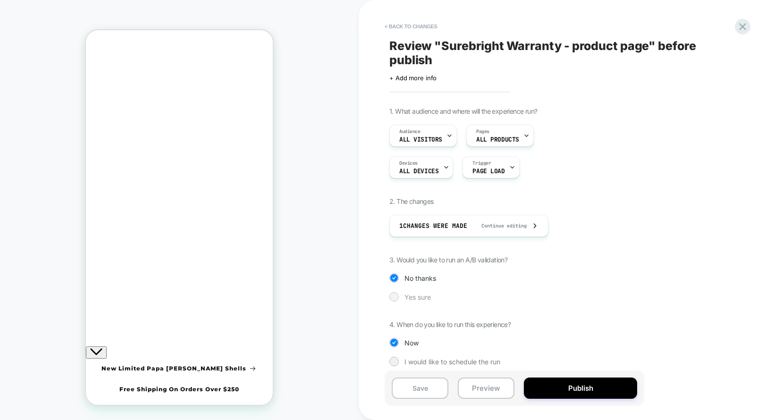
click at [0, 0] on span "Yes sure" at bounding box center [0, 0] width 0 height 0
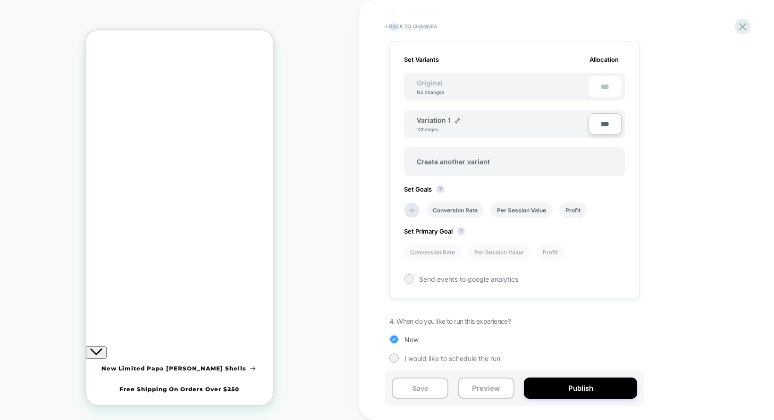
scroll to position [272, 0]
click at [0, 0] on img at bounding box center [0, 0] width 0 height 0
click at [0, 0] on input "**********" at bounding box center [0, 0] width 0 height 0
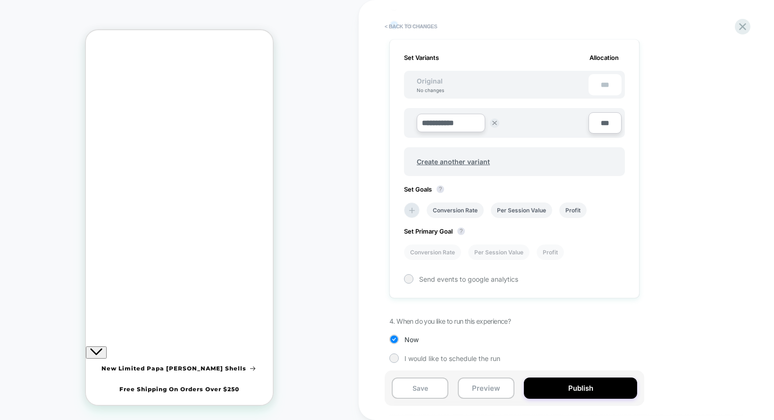
click at [0, 0] on input "**********" at bounding box center [0, 0] width 0 height 0
type input "**********"
click at [517, 119] on strong "Save" at bounding box center [519, 123] width 13 height 8
click at [0, 0] on li "Conversion Rate" at bounding box center [0, 0] width 0 height 0
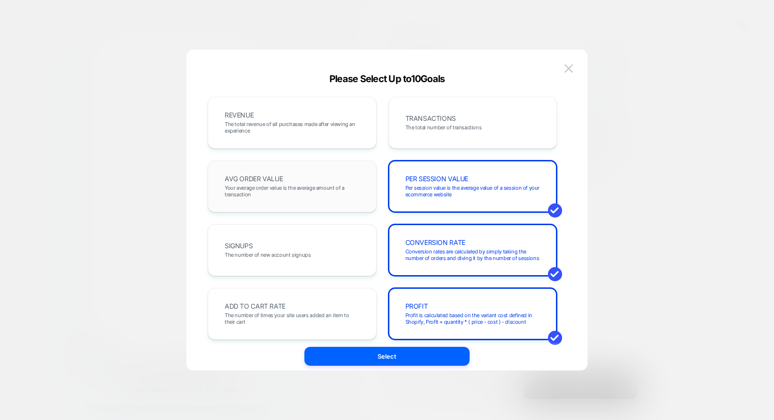
click at [0, 0] on span "Your average order value is the average amount of a transaction" at bounding box center [0, 0] width 0 height 0
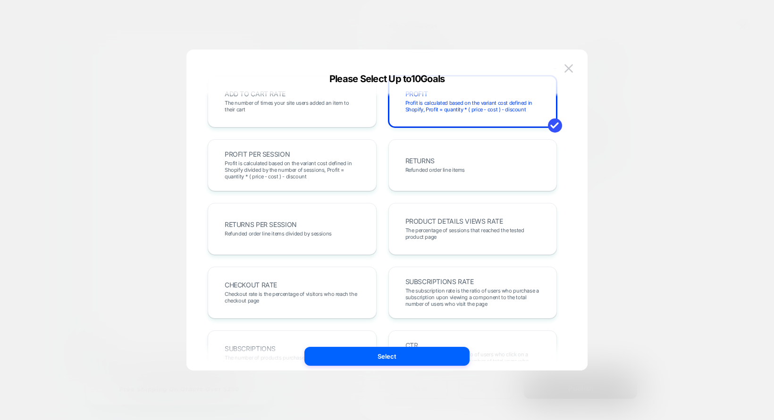
scroll to position [326, 0]
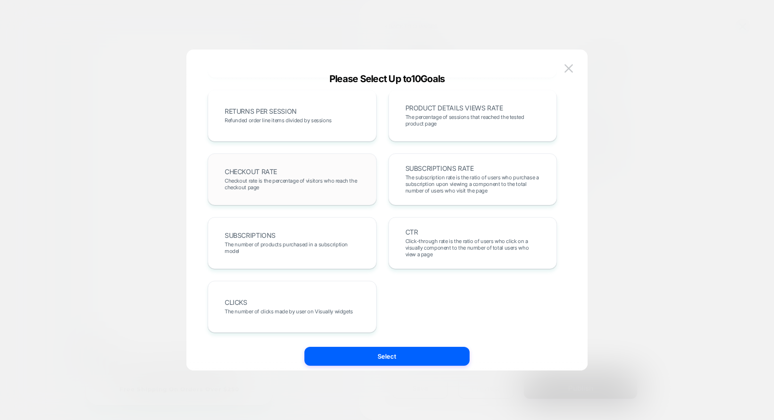
click at [298, 168] on div "CHECKOUT RATE Checkout rate is the percentage of visitors who reach the checkou…" at bounding box center [291, 179] width 149 height 32
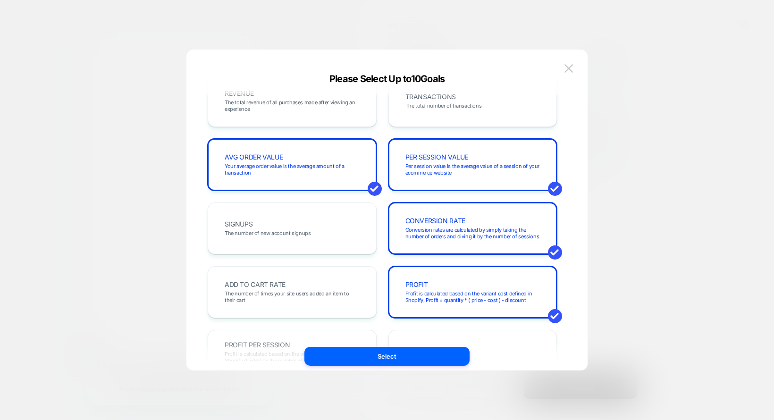
scroll to position [0, 0]
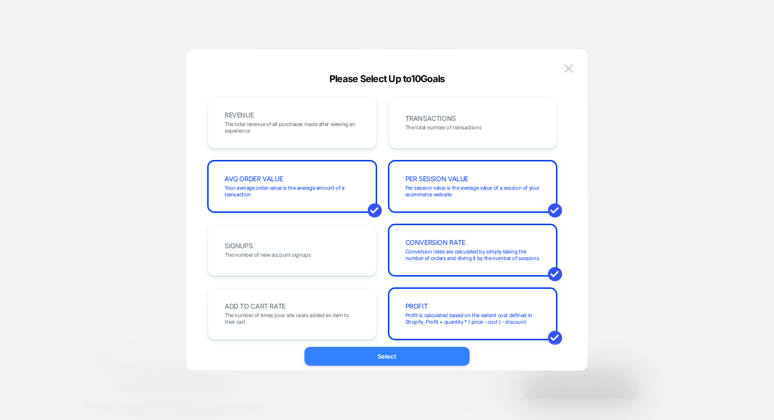
click at [401, 353] on button "Select" at bounding box center [386, 356] width 165 height 19
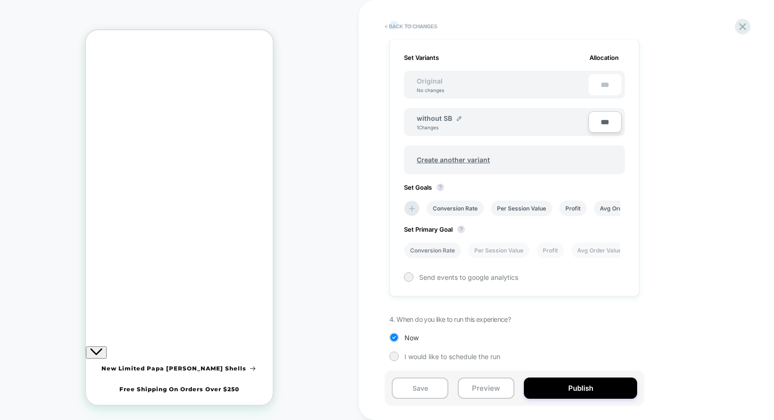
click at [453, 249] on li "Conversion Rate" at bounding box center [432, 250] width 57 height 16
click at [598, 257] on div "Set Variants Allocation Original No changes *** without SB 1 Changes *** Create…" at bounding box center [514, 167] width 250 height 257
click at [158, 409] on li "Avg Order Value" at bounding box center [147, 409] width 21 height 1
click at [459, 252] on li "Conversion Rate" at bounding box center [432, 250] width 57 height 16
drag, startPoint x: 574, startPoint y: 389, endPoint x: 569, endPoint y: 291, distance: 98.2
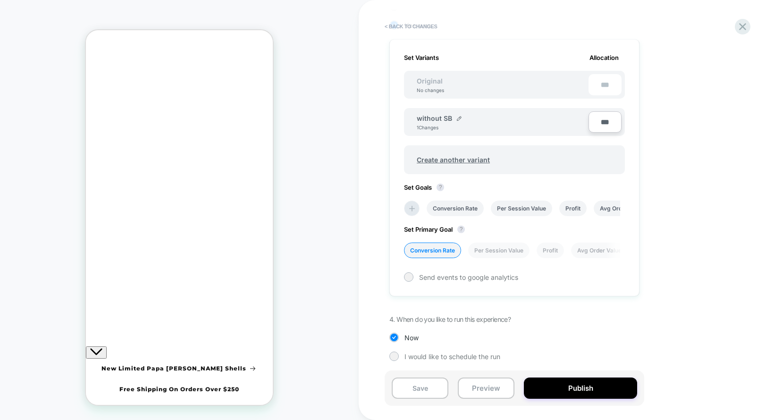
click at [569, 291] on div "< Back to changes Review " Surebright Warranty - product page " before publish …" at bounding box center [566, 210] width 354 height 420
click at [0, 0] on button "Publish" at bounding box center [0, 0] width 0 height 0
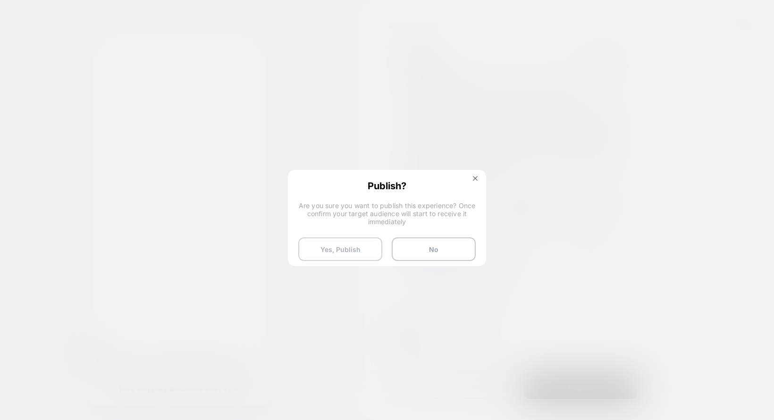
click at [0, 0] on button "Yes, Publish" at bounding box center [0, 0] width 0 height 0
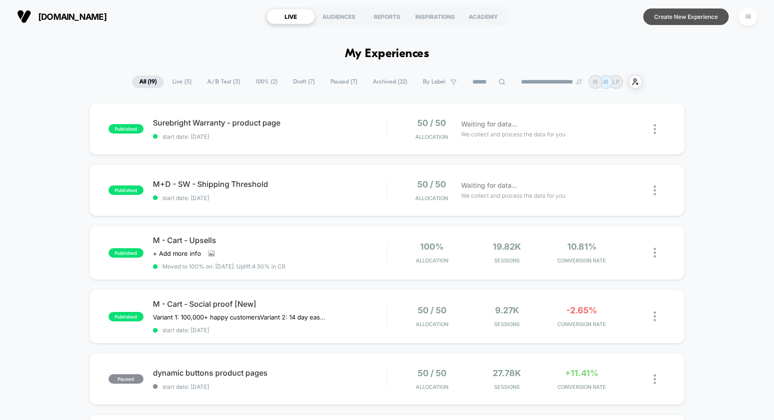
click at [695, 16] on button "Create New Experience" at bounding box center [685, 16] width 85 height 17
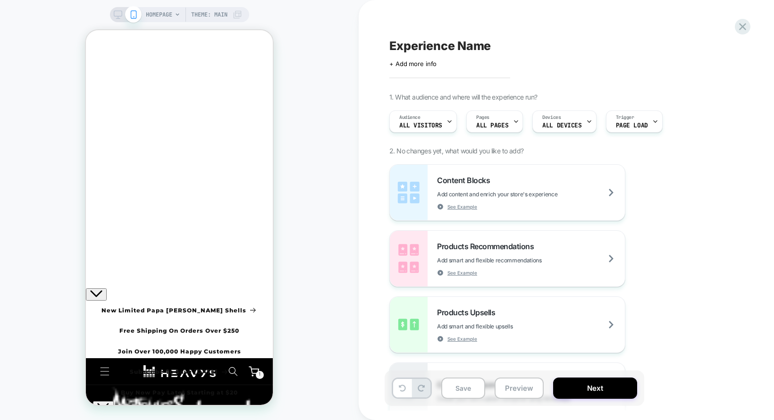
click at [0, 0] on span "Experience Name" at bounding box center [0, 0] width 0 height 0
click at [452, 47] on div at bounding box center [561, 46] width 344 height 15
click at [0, 0] on div "Click to edit experience details + Add more info 1. What audience and where wil…" at bounding box center [0, 0] width 0 height 0
click at [401, 47] on textarea at bounding box center [395, 46] width 13 height 15
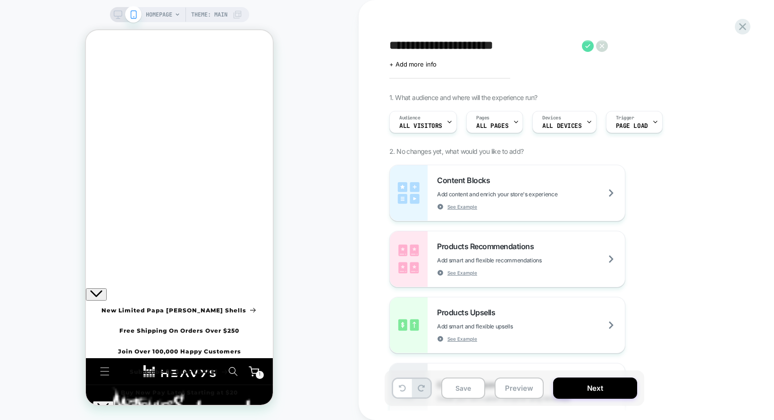
type textarea "**********"
click at [585, 43] on icon at bounding box center [588, 46] width 12 height 12
click at [0, 0] on div "Audience All Visitors" at bounding box center [0, 0] width 0 height 0
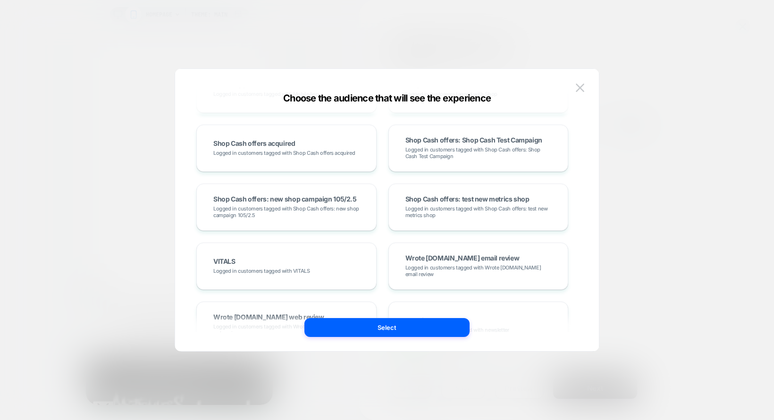
scroll to position [655, 0]
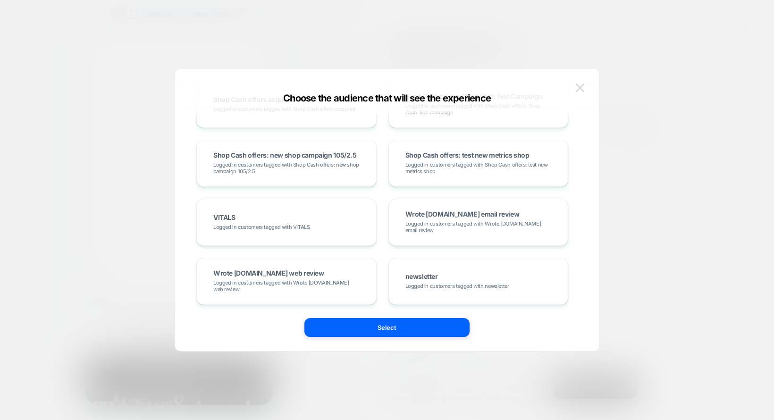
click at [578, 89] on img at bounding box center [580, 87] width 8 height 8
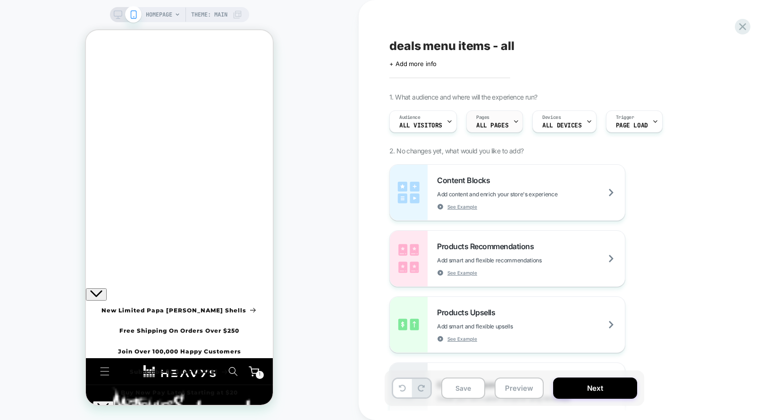
click at [503, 125] on span "ALL PAGES" at bounding box center [492, 125] width 32 height 7
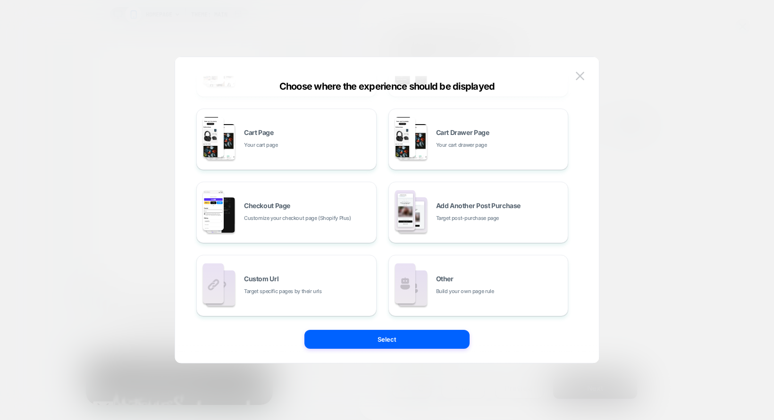
scroll to position [0, 0]
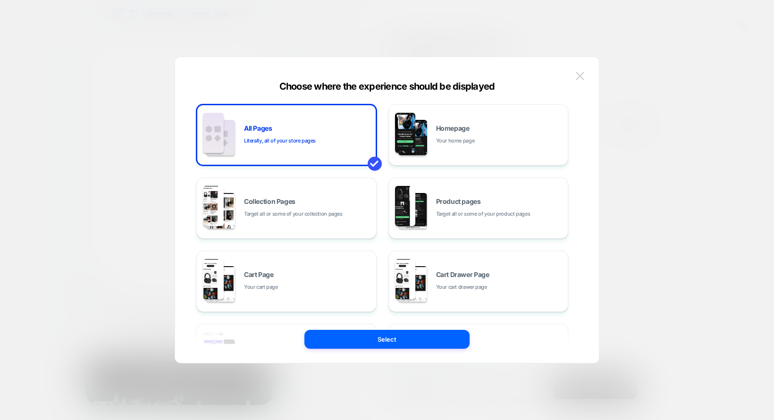
click at [575, 74] on button at bounding box center [580, 76] width 14 height 14
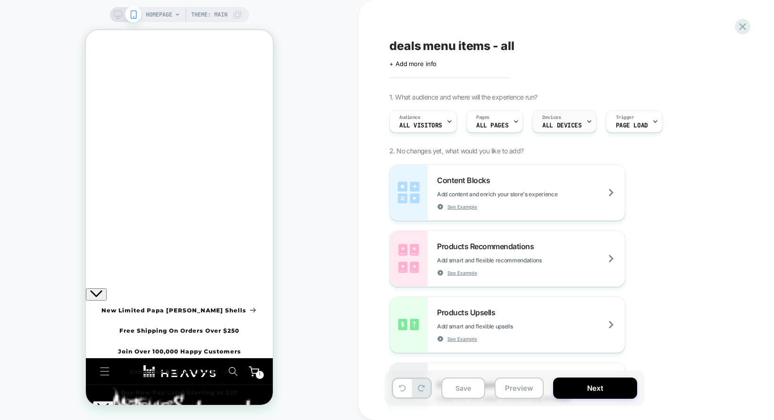
click at [554, 126] on span "ALL DEVICES" at bounding box center [561, 125] width 39 height 7
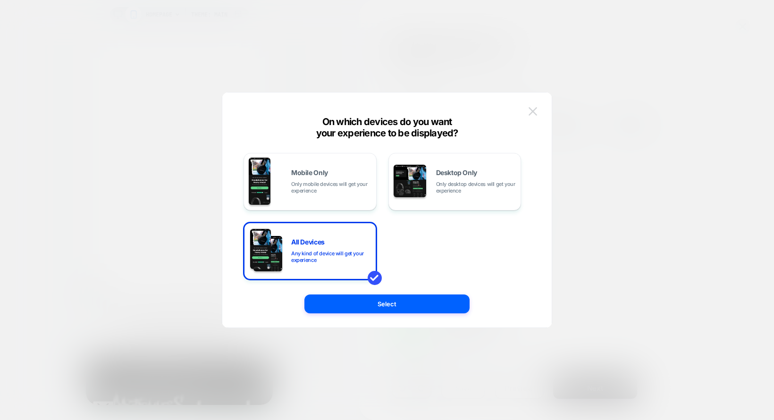
click at [529, 106] on button at bounding box center [533, 111] width 14 height 14
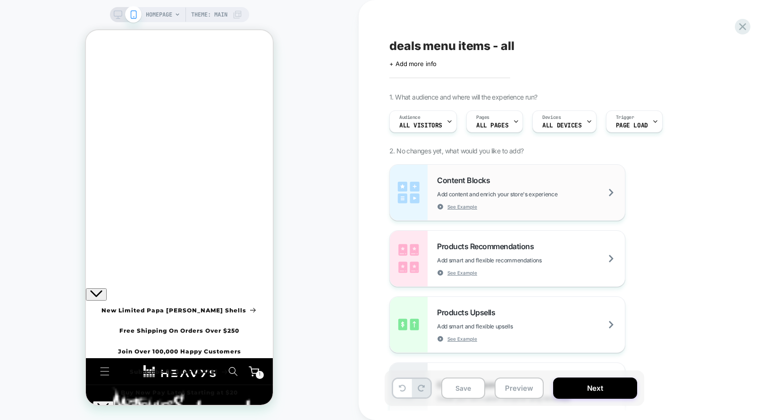
scroll to position [17, 0]
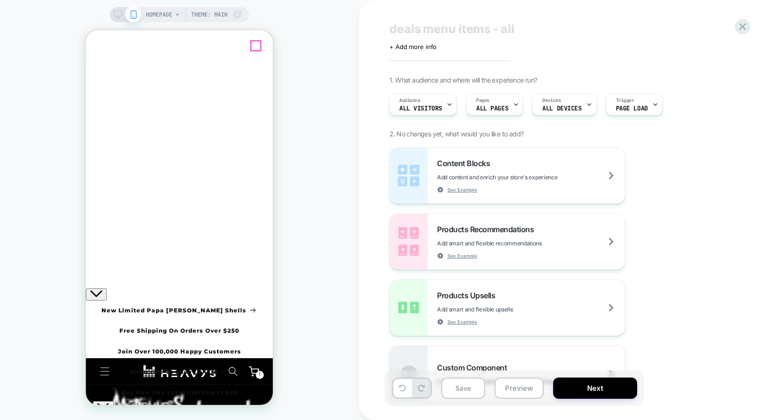
click at [90, 67] on icon "Close" at bounding box center [90, 67] width 0 height 0
click at [100, 366] on icon "Menu" at bounding box center [105, 371] width 10 height 10
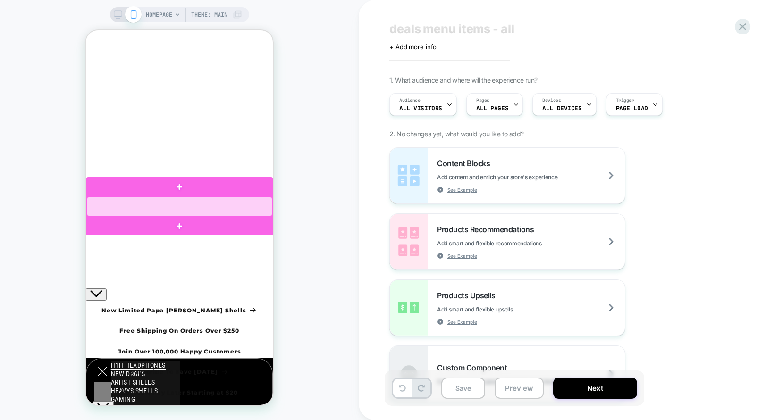
click at [130, 205] on div at bounding box center [179, 206] width 185 height 19
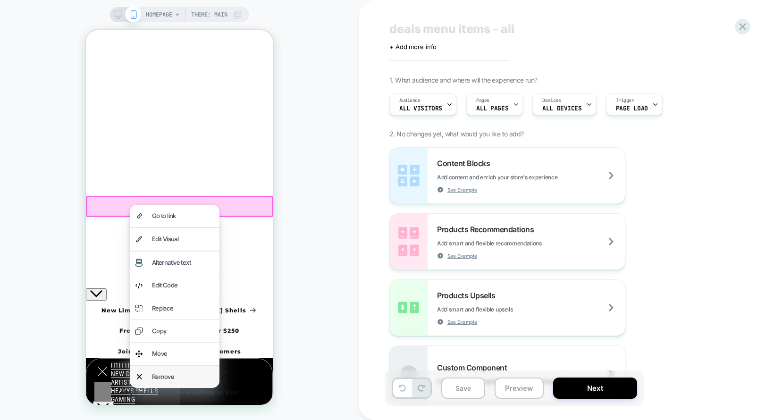
click at [177, 371] on div "Remove" at bounding box center [183, 376] width 62 height 11
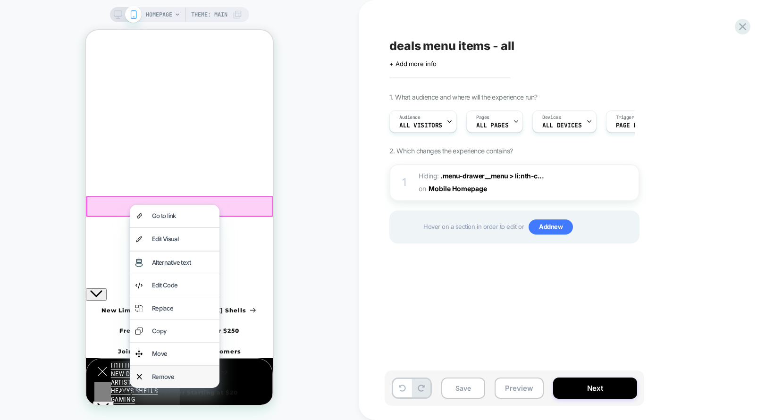
scroll to position [0, 0]
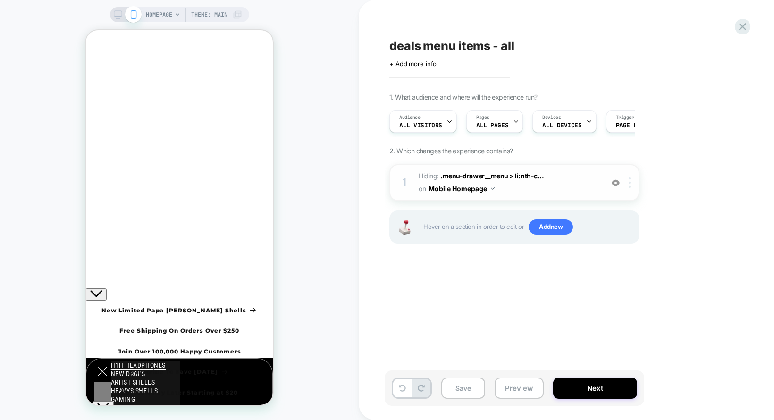
click at [626, 182] on div at bounding box center [631, 182] width 16 height 10
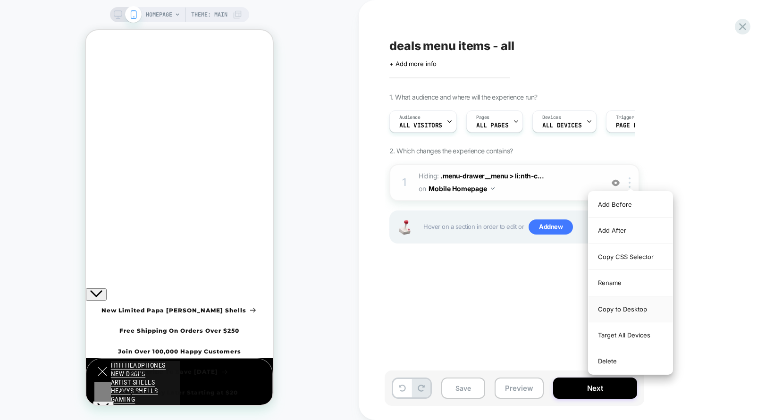
click at [0, 0] on div "Copy to Desktop" at bounding box center [0, 0] width 0 height 0
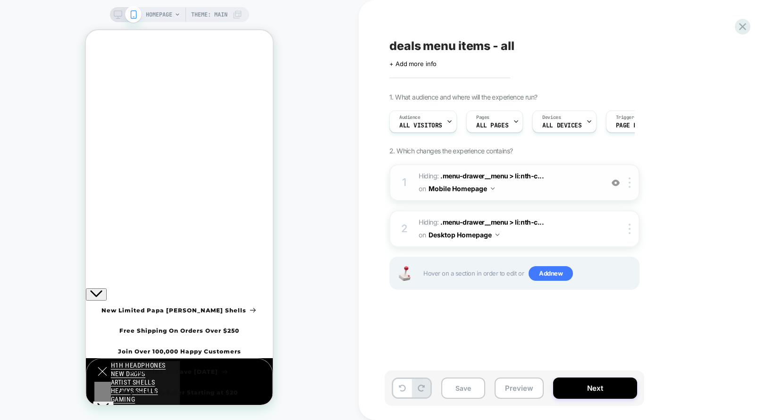
click at [477, 183] on button "Mobile Homepage" at bounding box center [461, 189] width 66 height 14
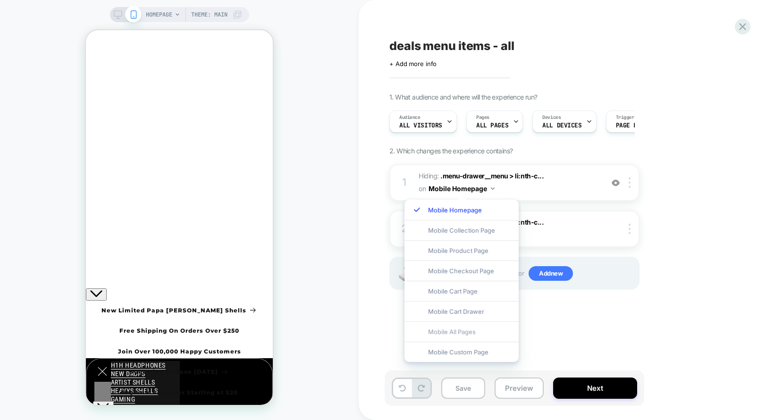
click at [0, 0] on div "Mobile All Pages" at bounding box center [0, 0] width 0 height 0
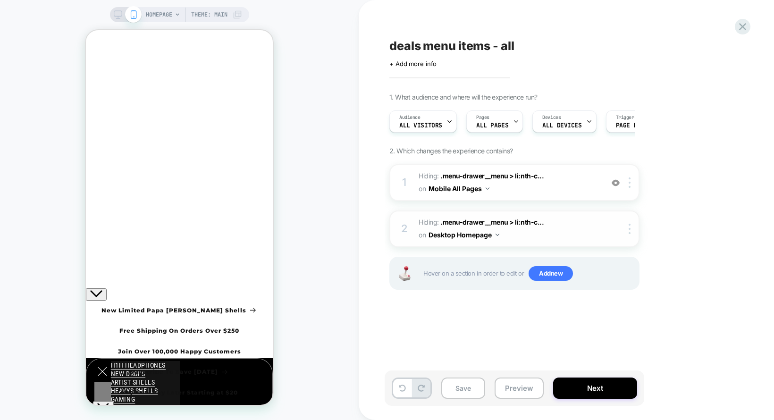
click at [480, 239] on button "Desktop Homepage" at bounding box center [463, 235] width 71 height 14
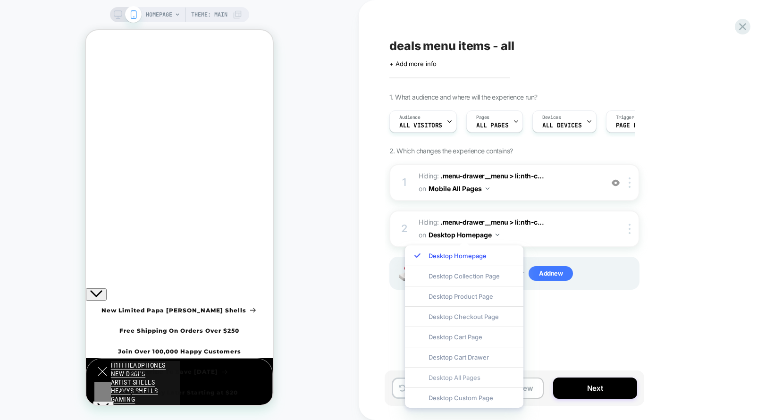
click at [466, 374] on div "Desktop All Pages" at bounding box center [464, 377] width 118 height 20
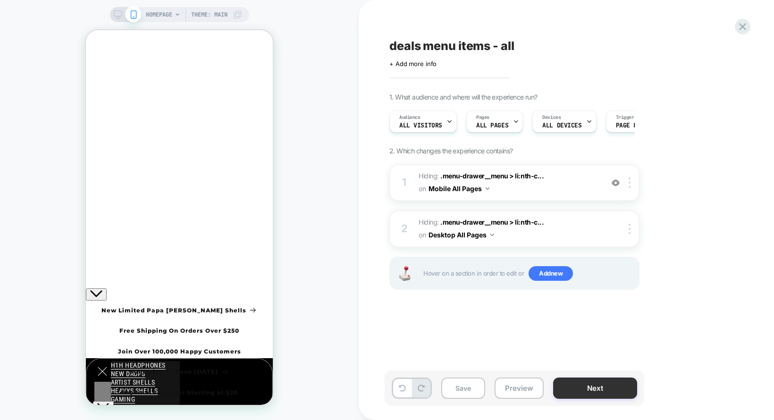
click at [597, 393] on button "Next" at bounding box center [595, 387] width 84 height 21
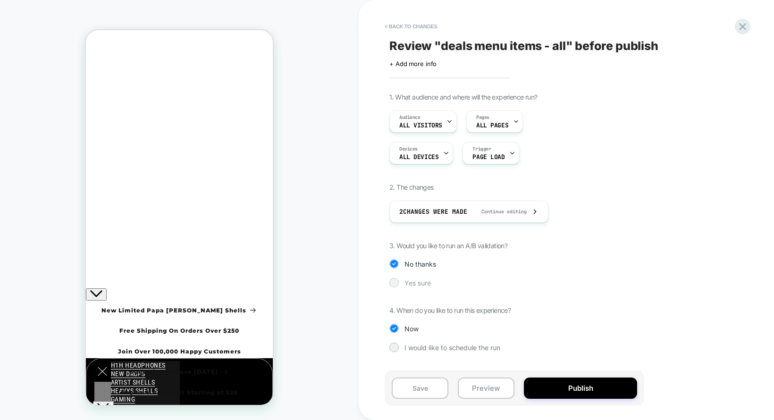
click at [412, 285] on span "Yes sure" at bounding box center [417, 283] width 26 height 8
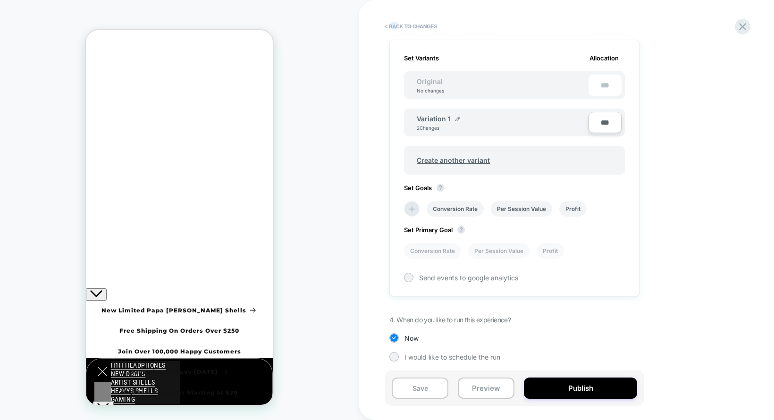
scroll to position [257, 0]
click at [457, 117] on img at bounding box center [457, 119] width 5 height 5
click at [445, 119] on input "**********" at bounding box center [451, 123] width 68 height 18
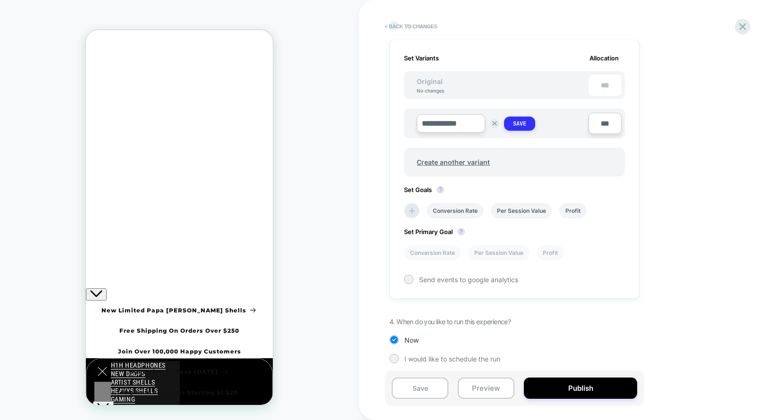
type input "**********"
click at [476, 212] on li "Conversion Rate" at bounding box center [454, 209] width 57 height 16
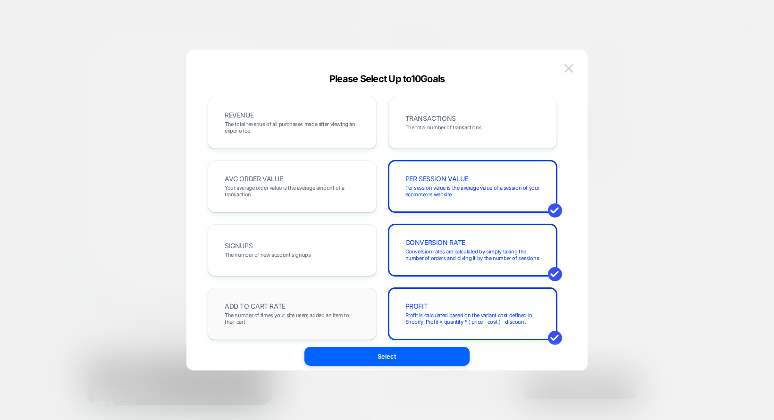
drag, startPoint x: 562, startPoint y: 67, endPoint x: 285, endPoint y: 319, distance: 374.4
click at [285, 319] on div "Please Select Up to 10 Goals REVENUE The total revenue of all purchases made af…" at bounding box center [386, 219] width 401 height 321
click at [0, 0] on span "The number of times your site users added an item to their cart" at bounding box center [0, 0] width 0 height 0
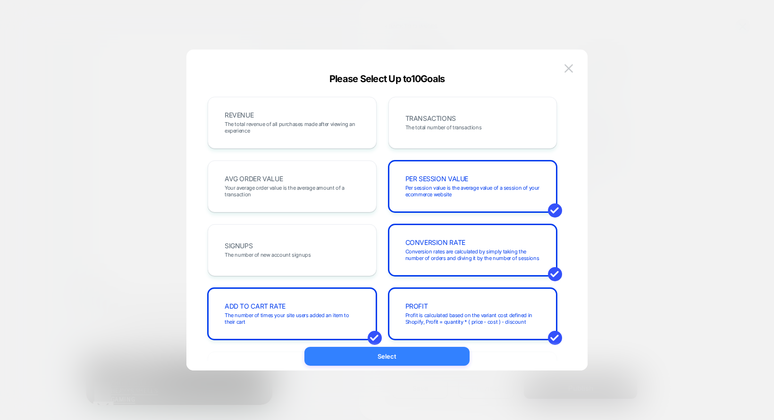
click at [0, 0] on button "Select" at bounding box center [0, 0] width 0 height 0
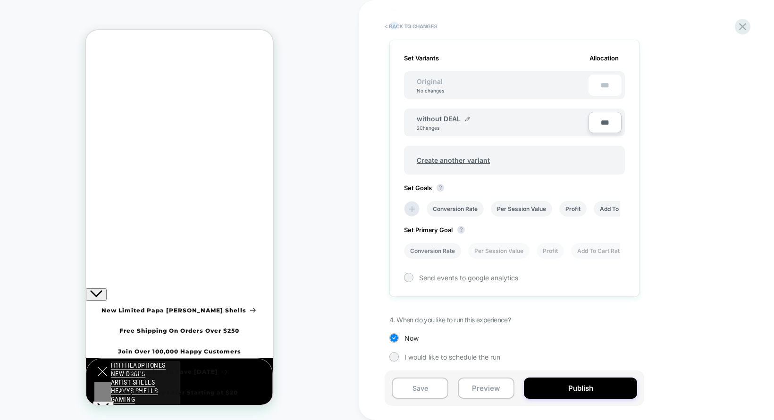
click at [0, 0] on li "Conversion Rate" at bounding box center [0, 0] width 0 height 0
click at [553, 395] on button "Publish" at bounding box center [580, 387] width 113 height 21
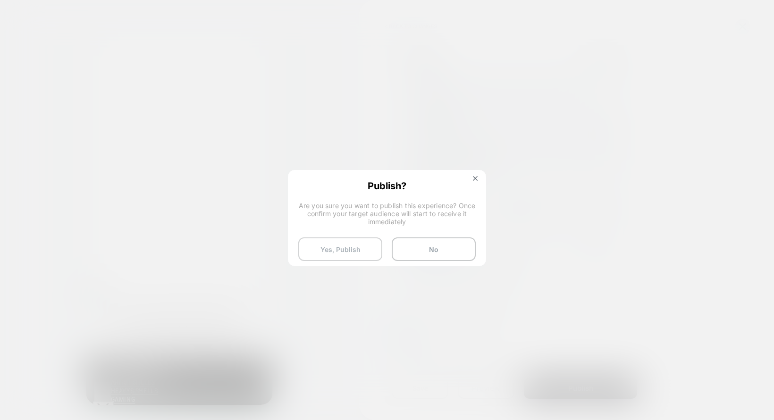
click at [341, 250] on button "Yes, Publish" at bounding box center [340, 249] width 84 height 24
